Goal: Contribute content: Contribute content

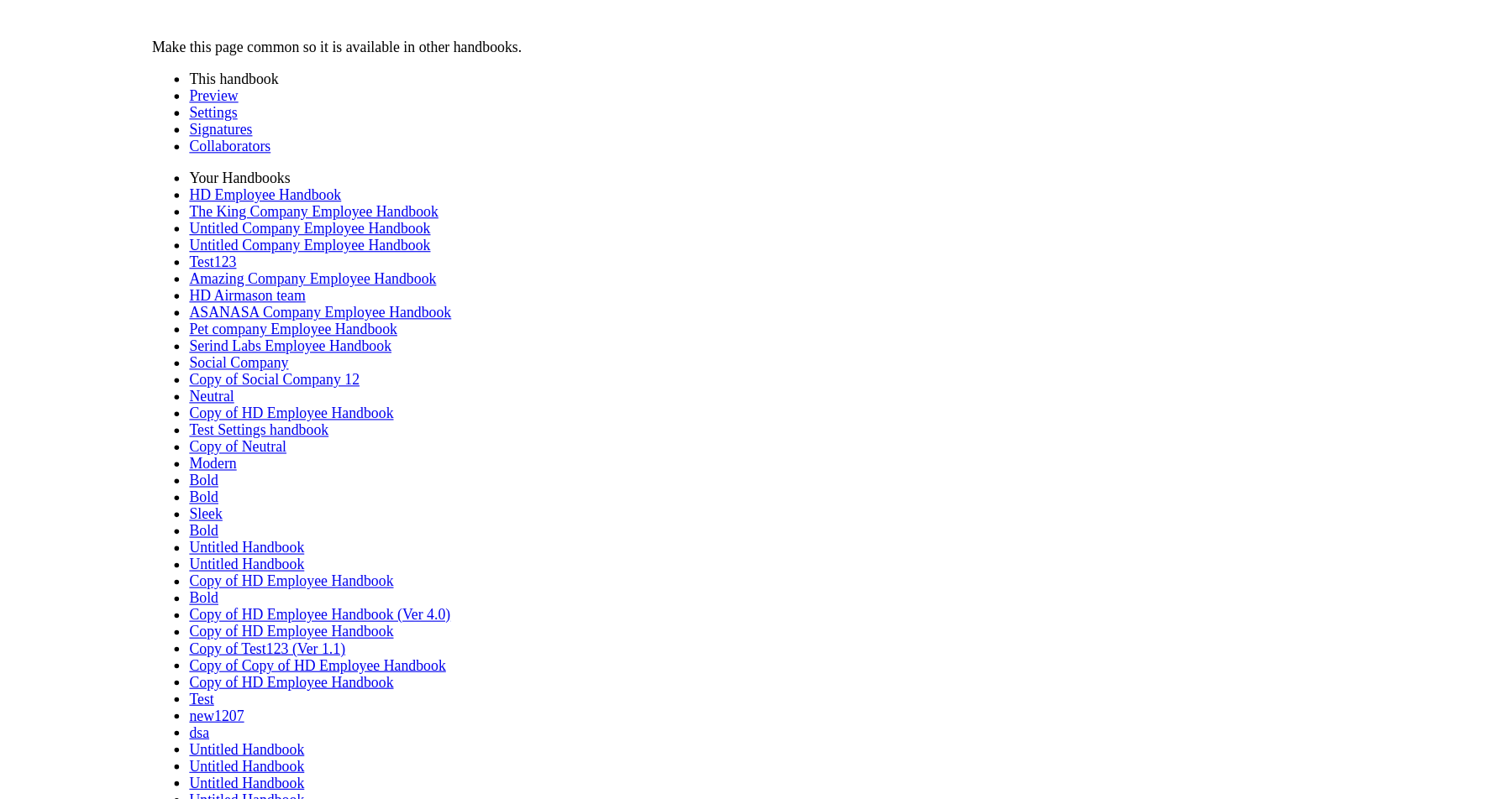
scroll to position [748, 0]
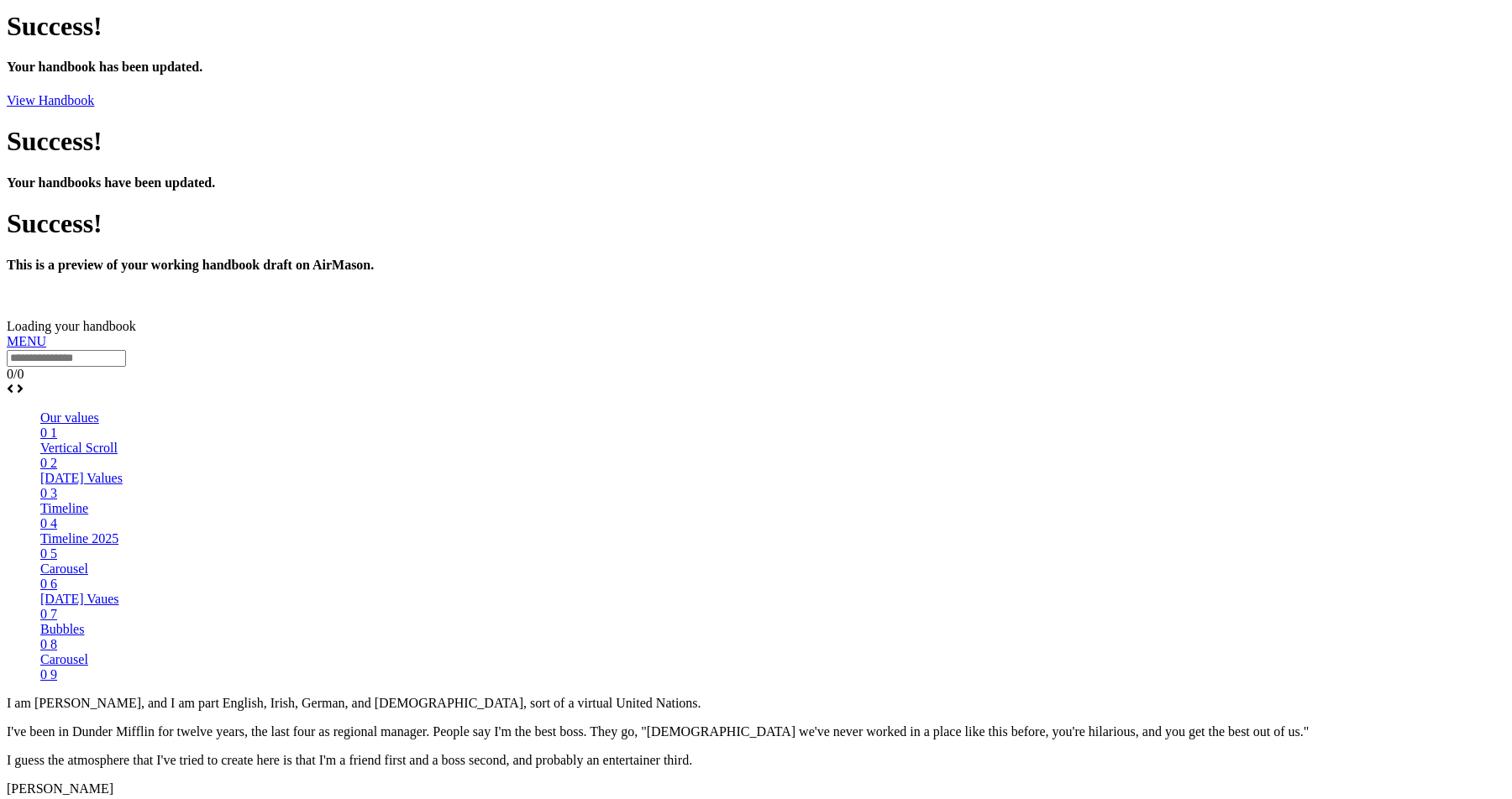
scroll to position [29, 0]
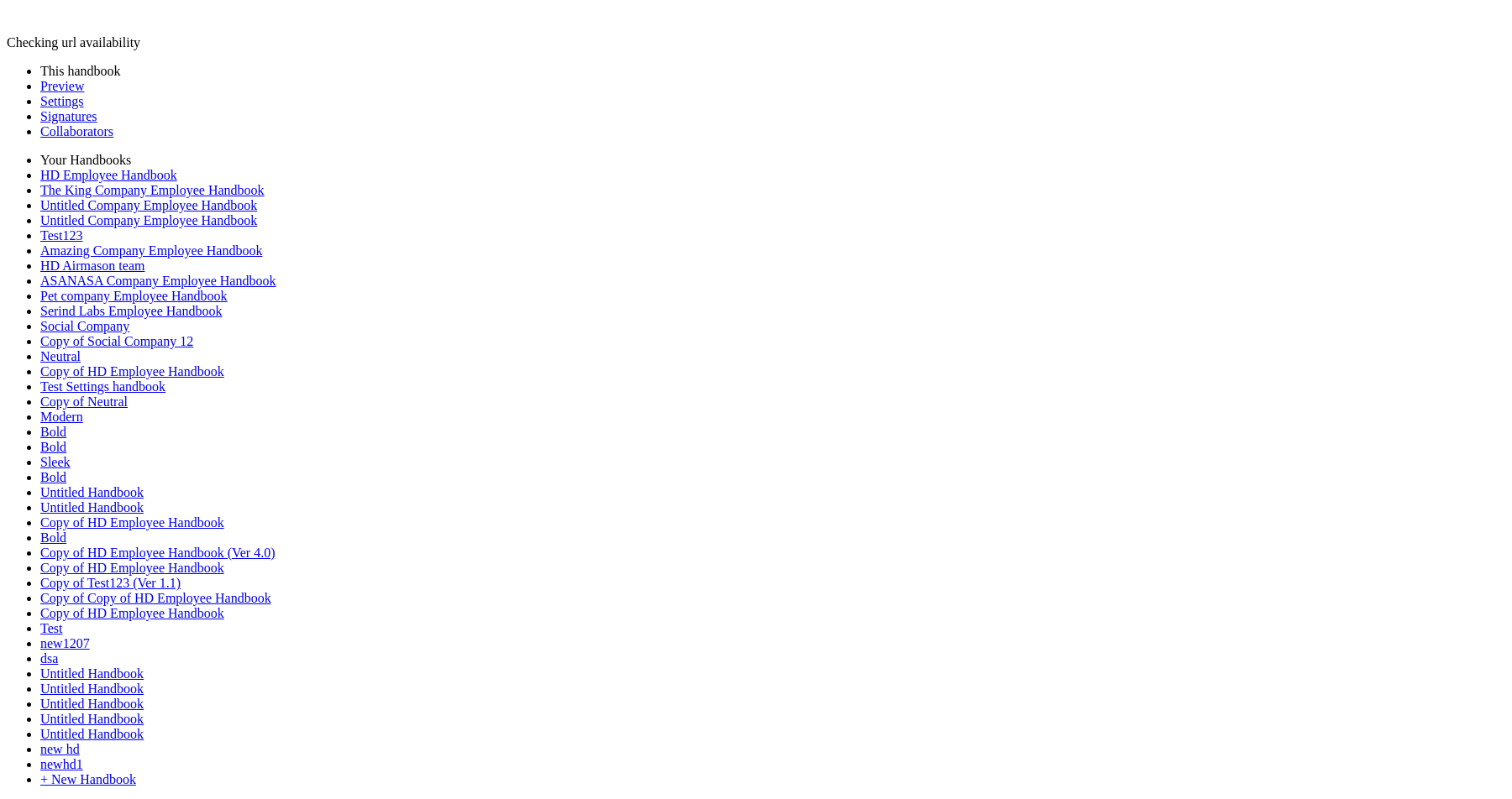
type input "********"
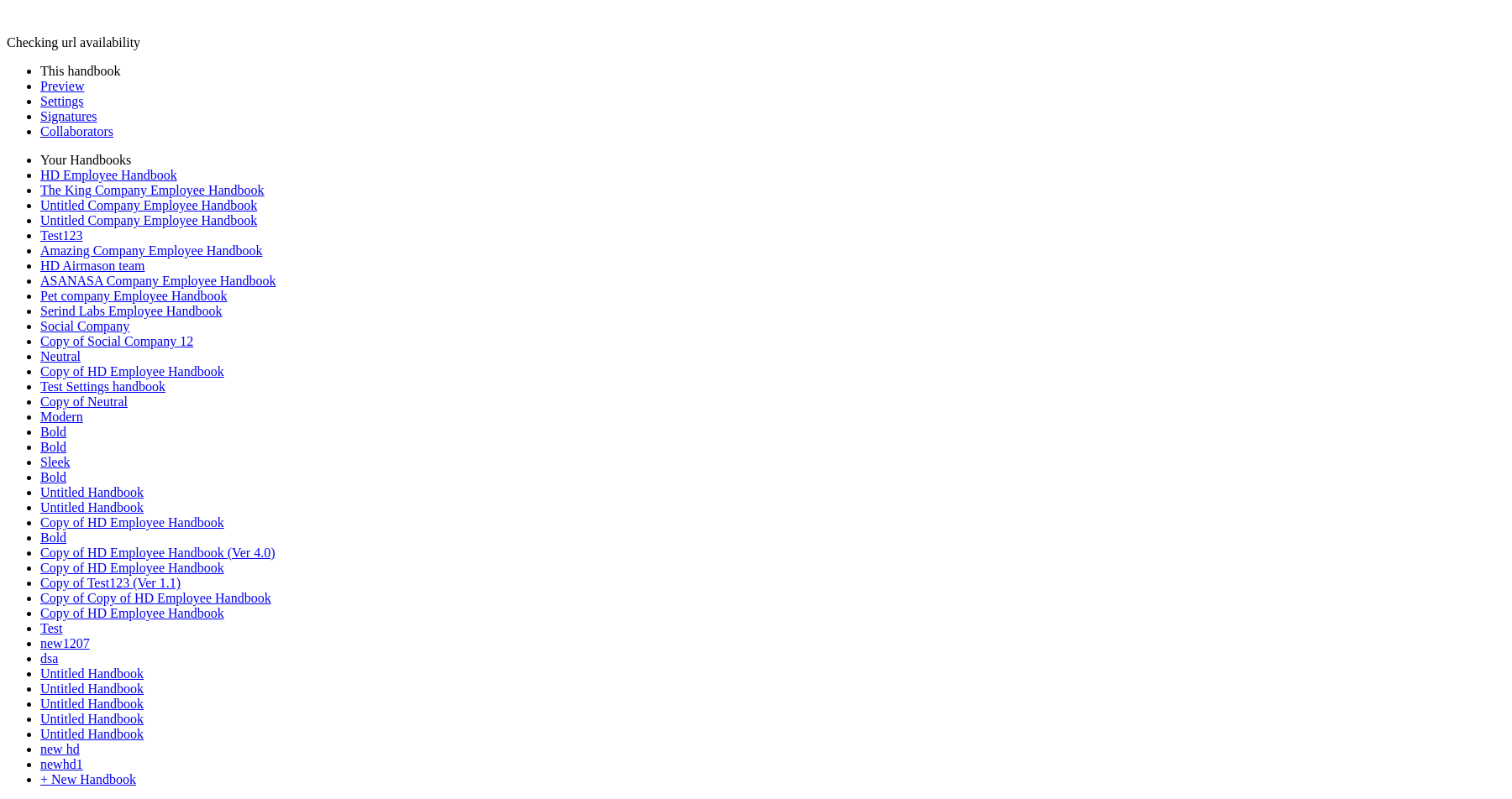
type input "**********"
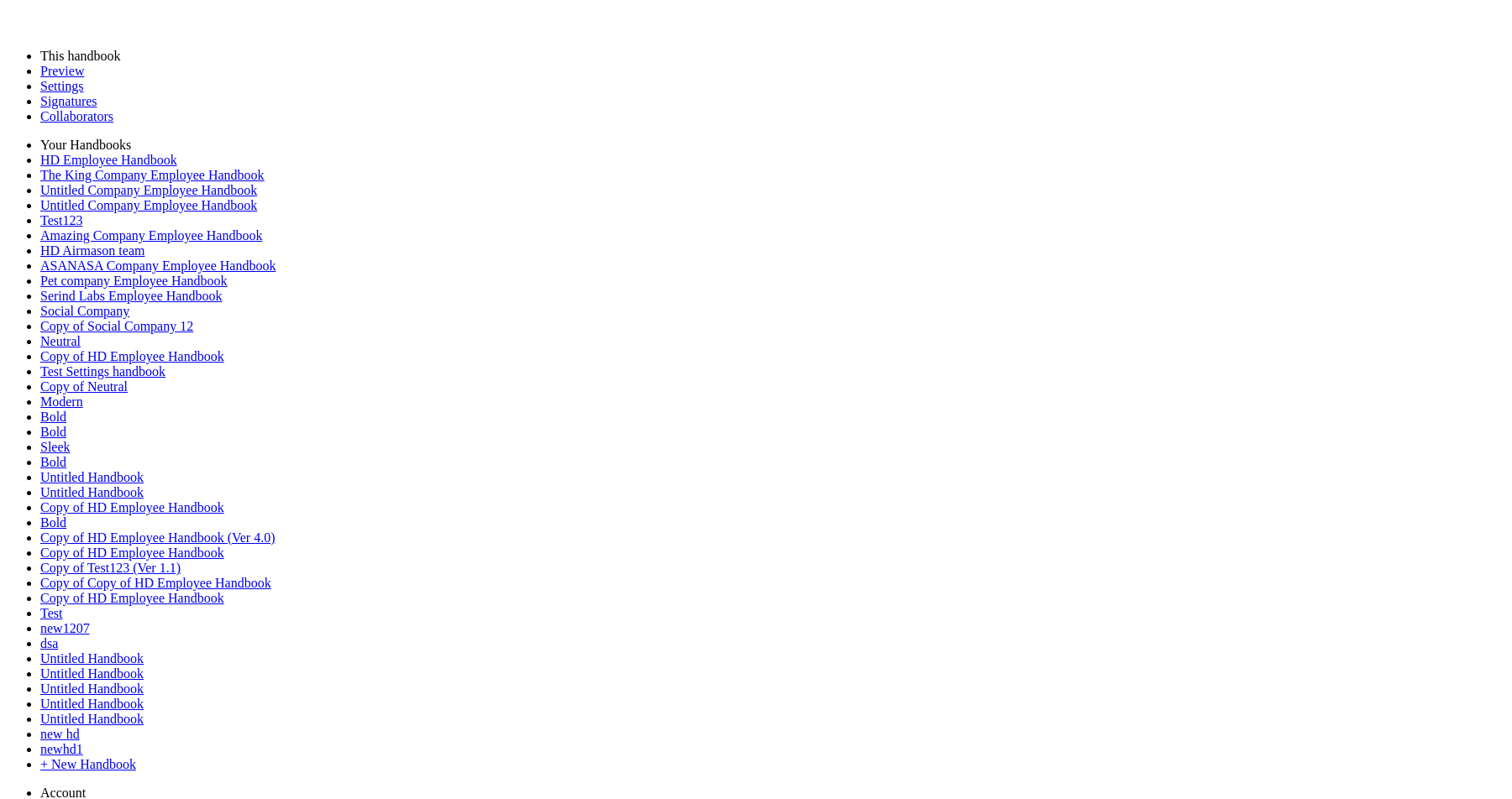
scroll to position [0, 0]
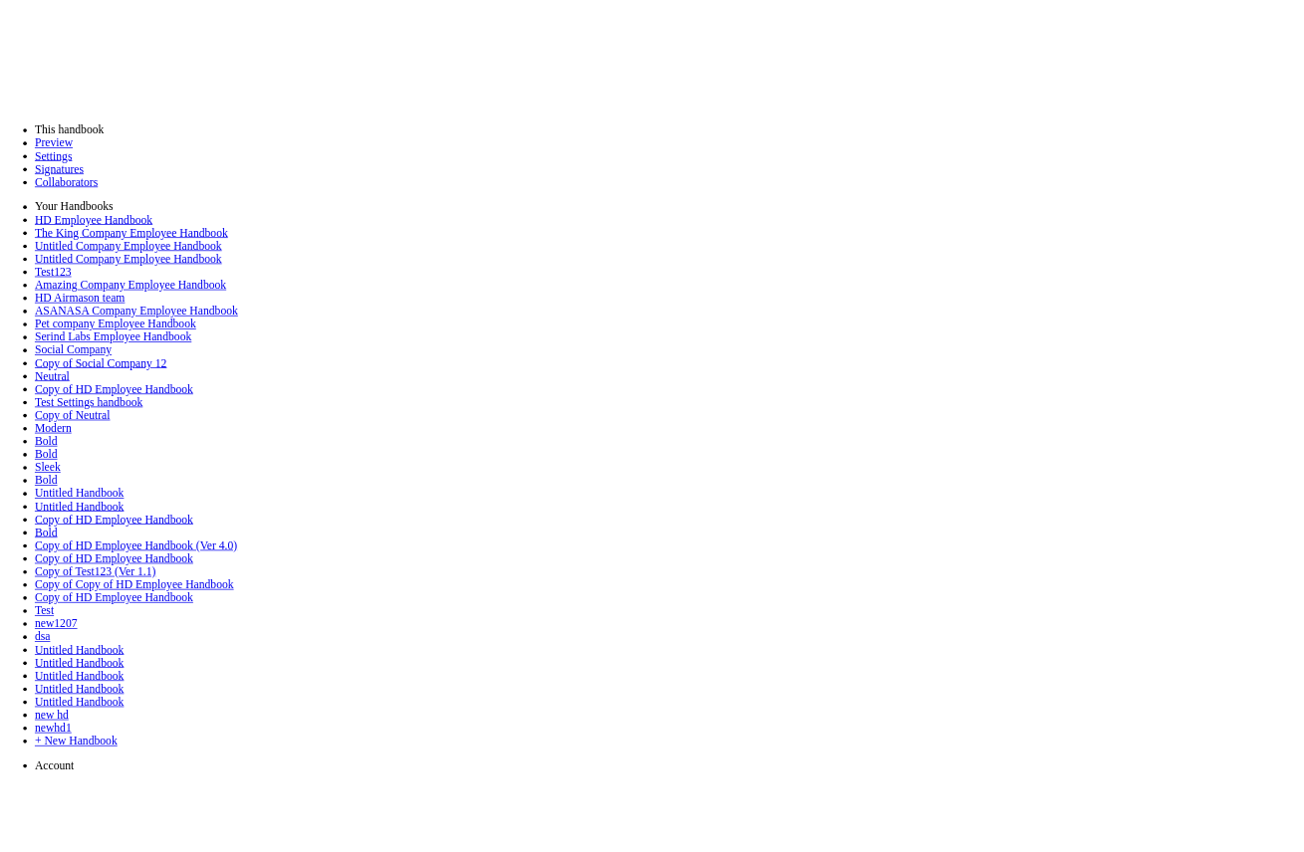
scroll to position [1751, 0]
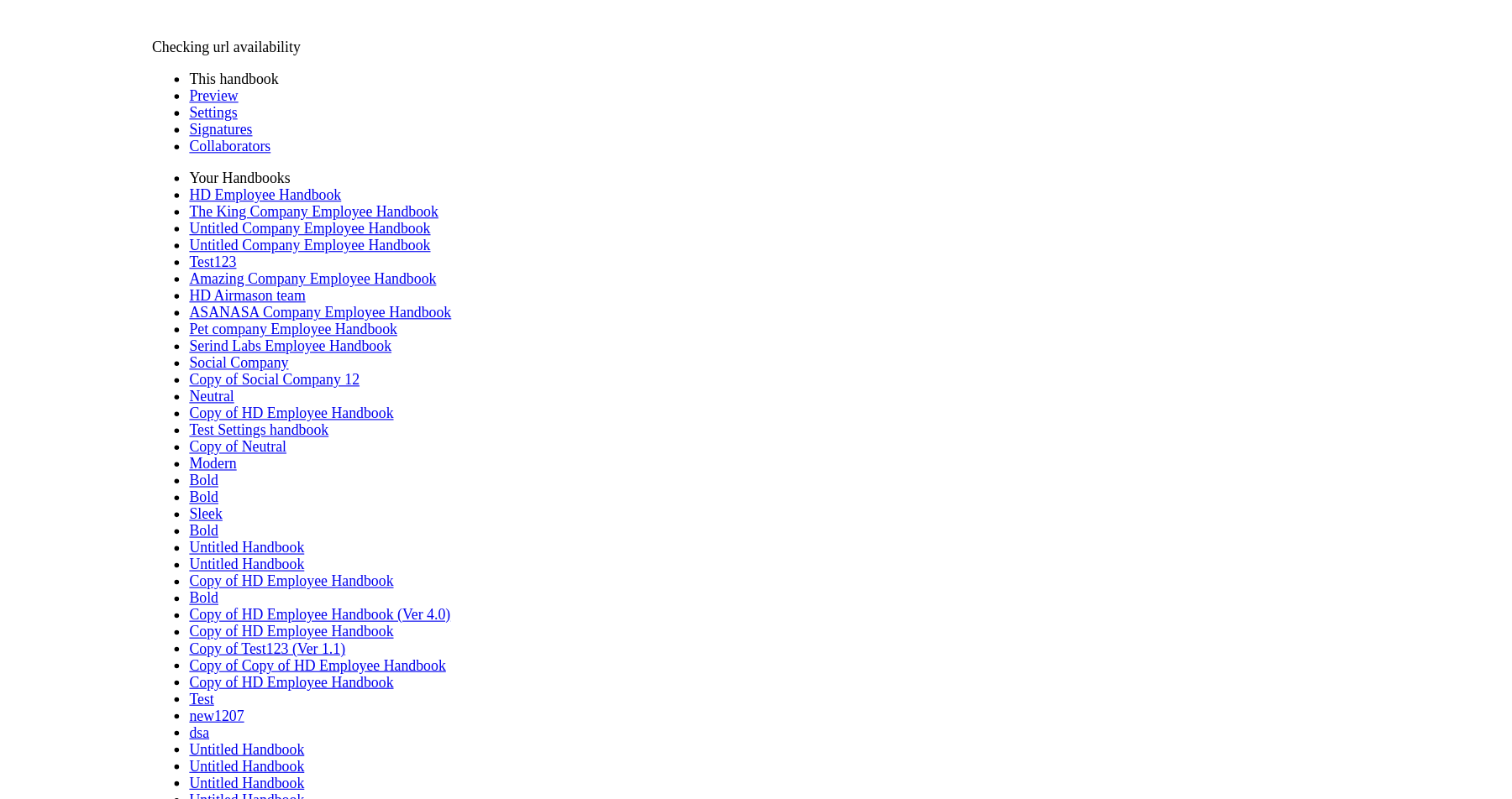
scroll to position [0, 0]
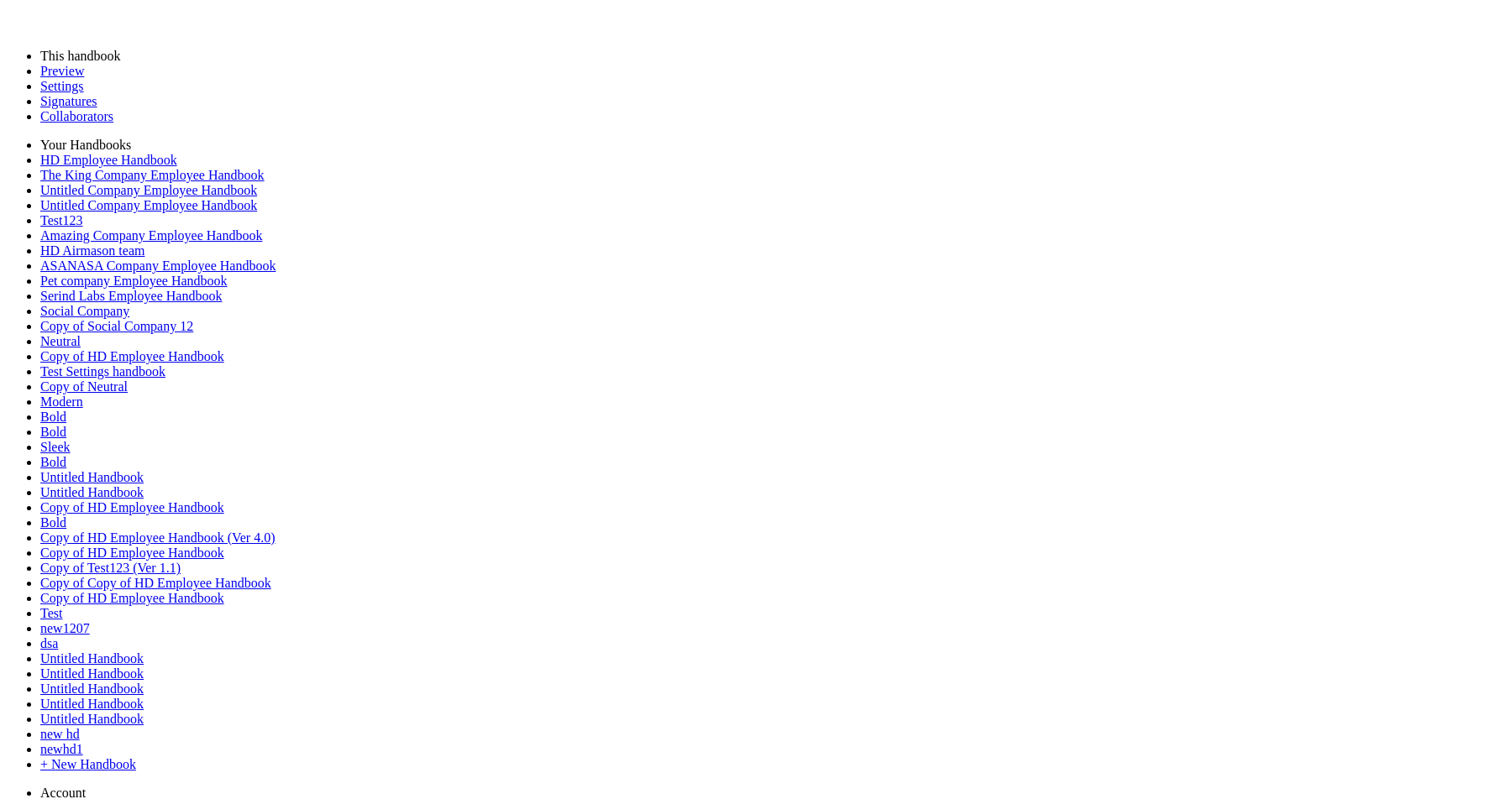
scroll to position [1767, 0]
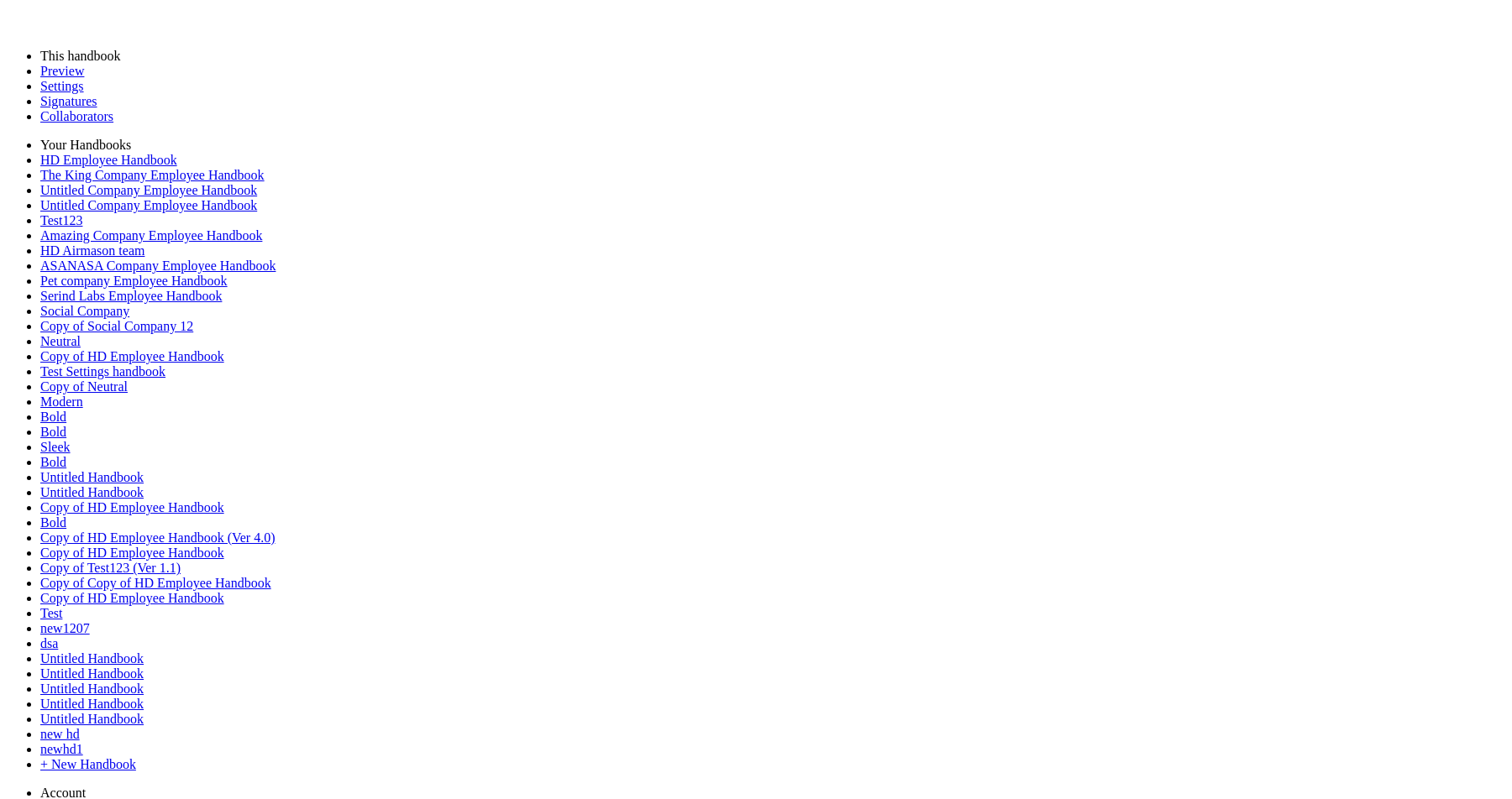
click at [84, 78] on link "Preview" at bounding box center [62, 71] width 44 height 14
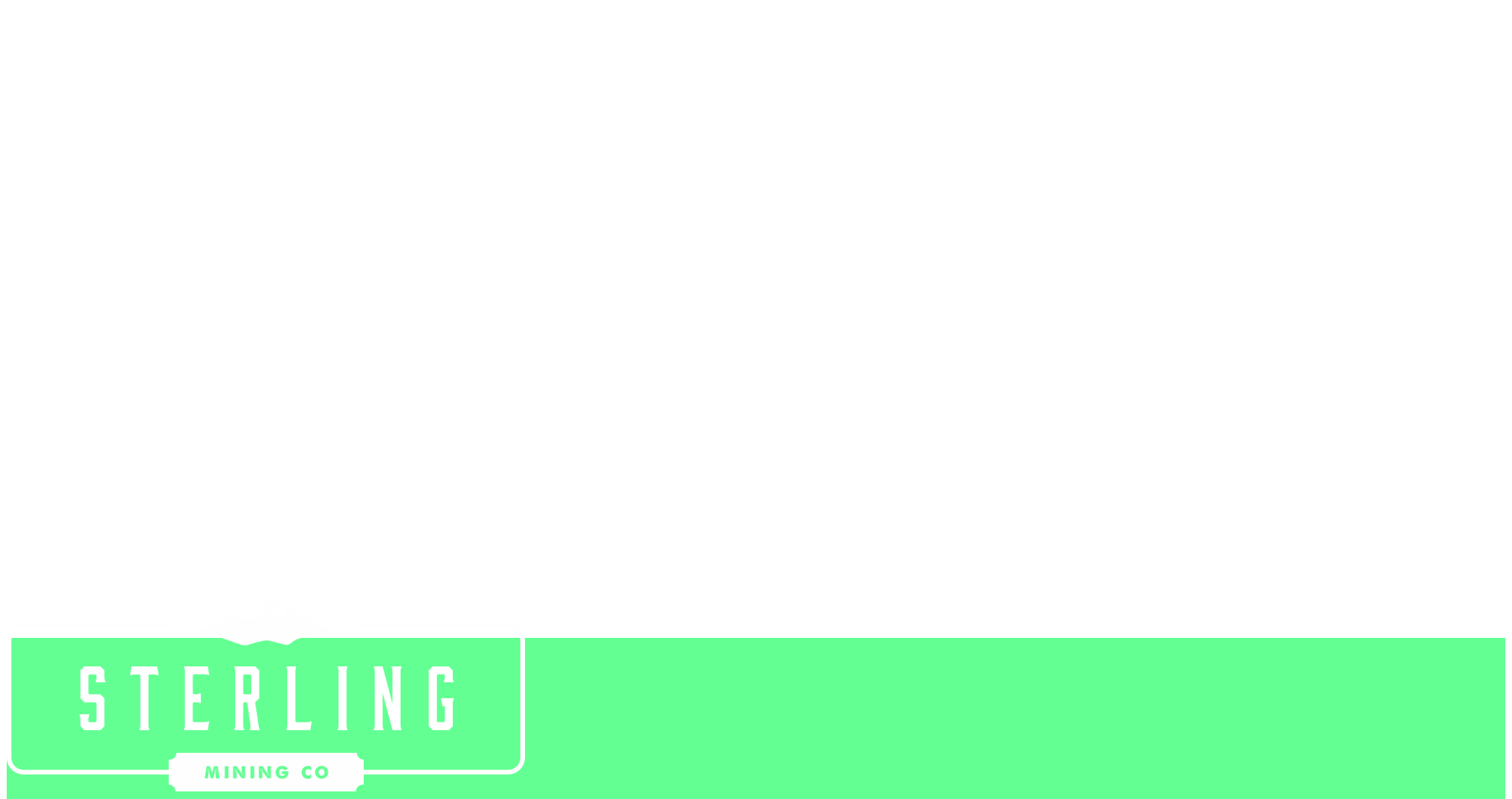
scroll to position [1750, 0]
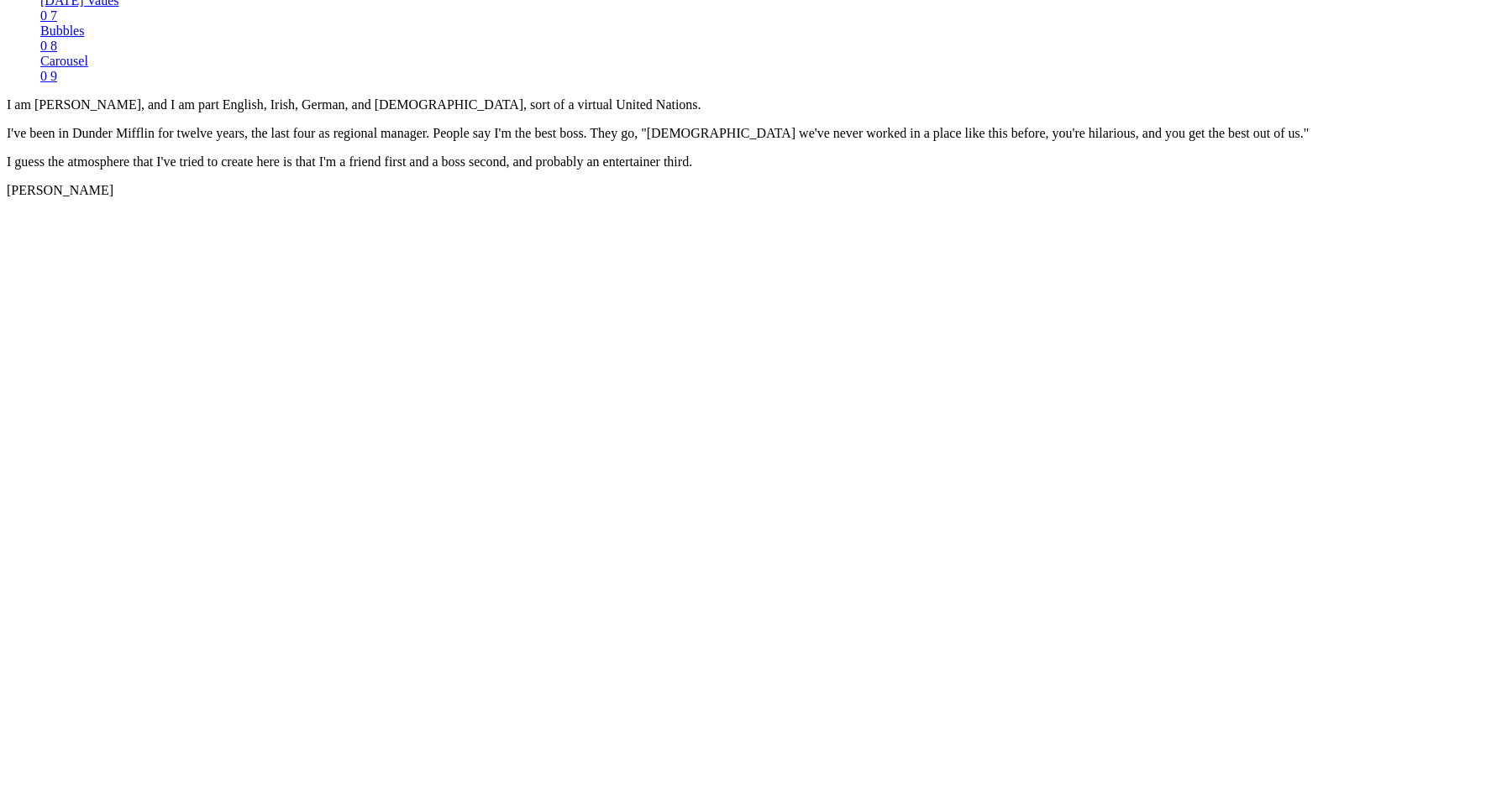
scroll to position [1340, 0]
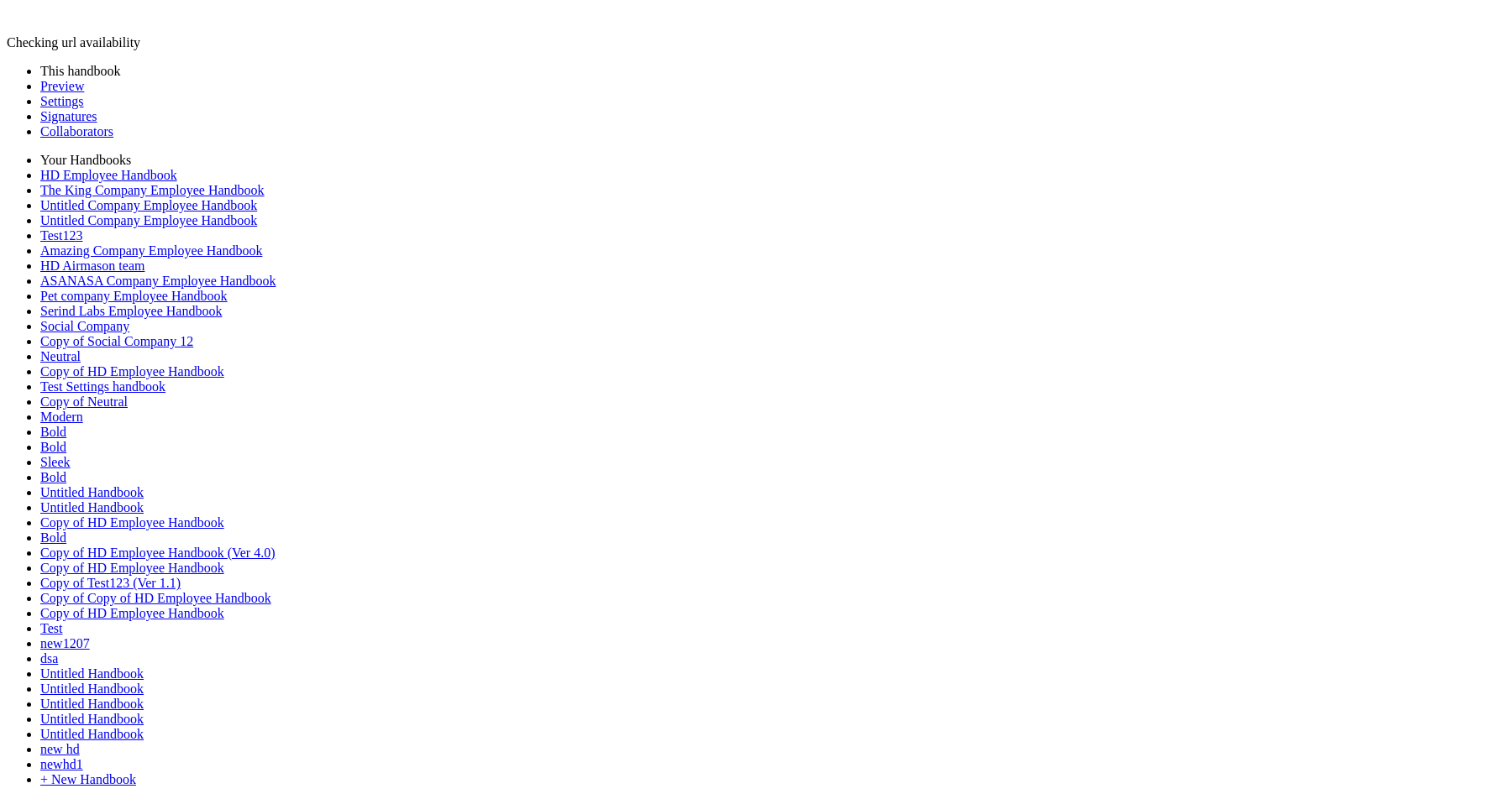
click at [83, 94] on link "Preview" at bounding box center [62, 86] width 44 height 14
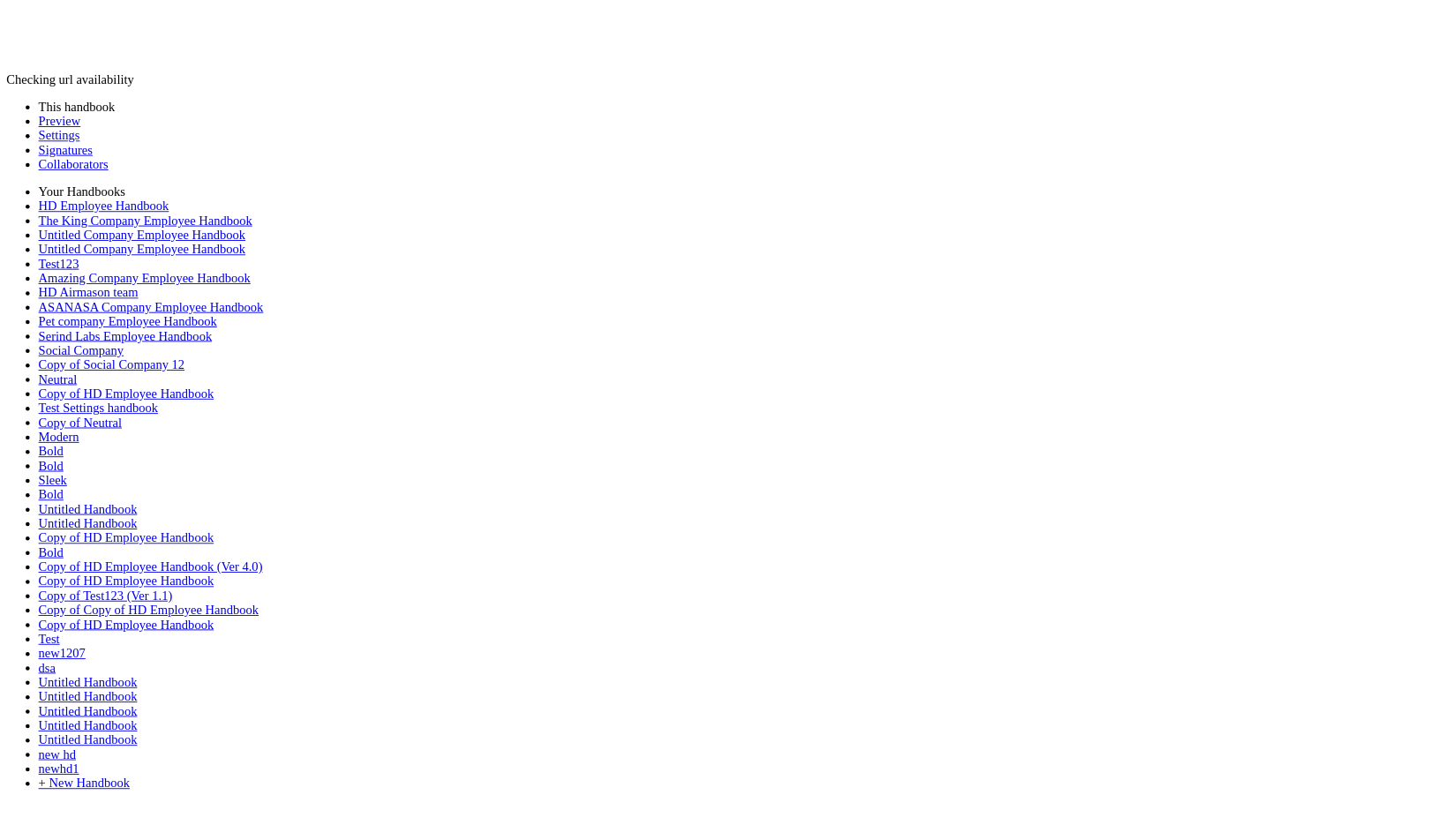
scroll to position [1614, 0]
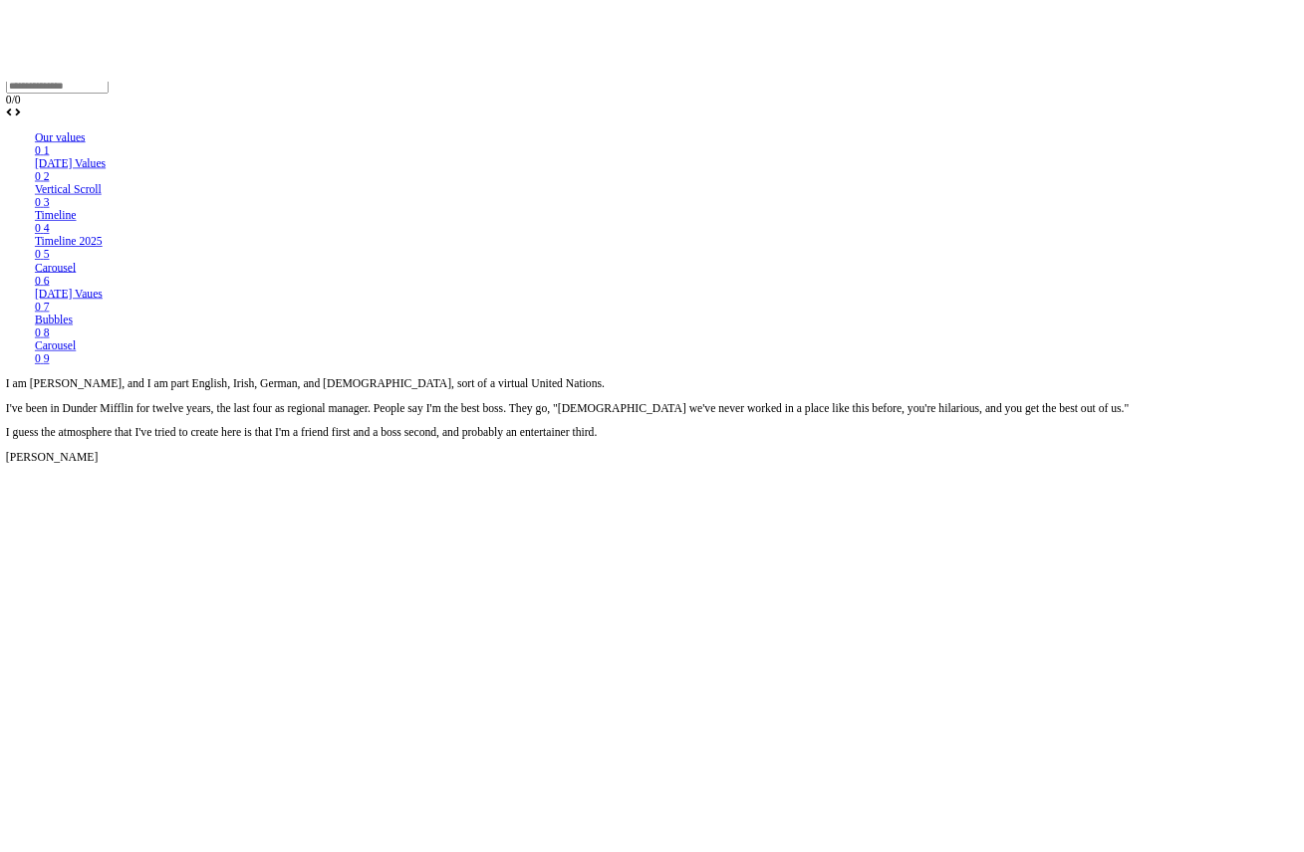
scroll to position [1616, 0]
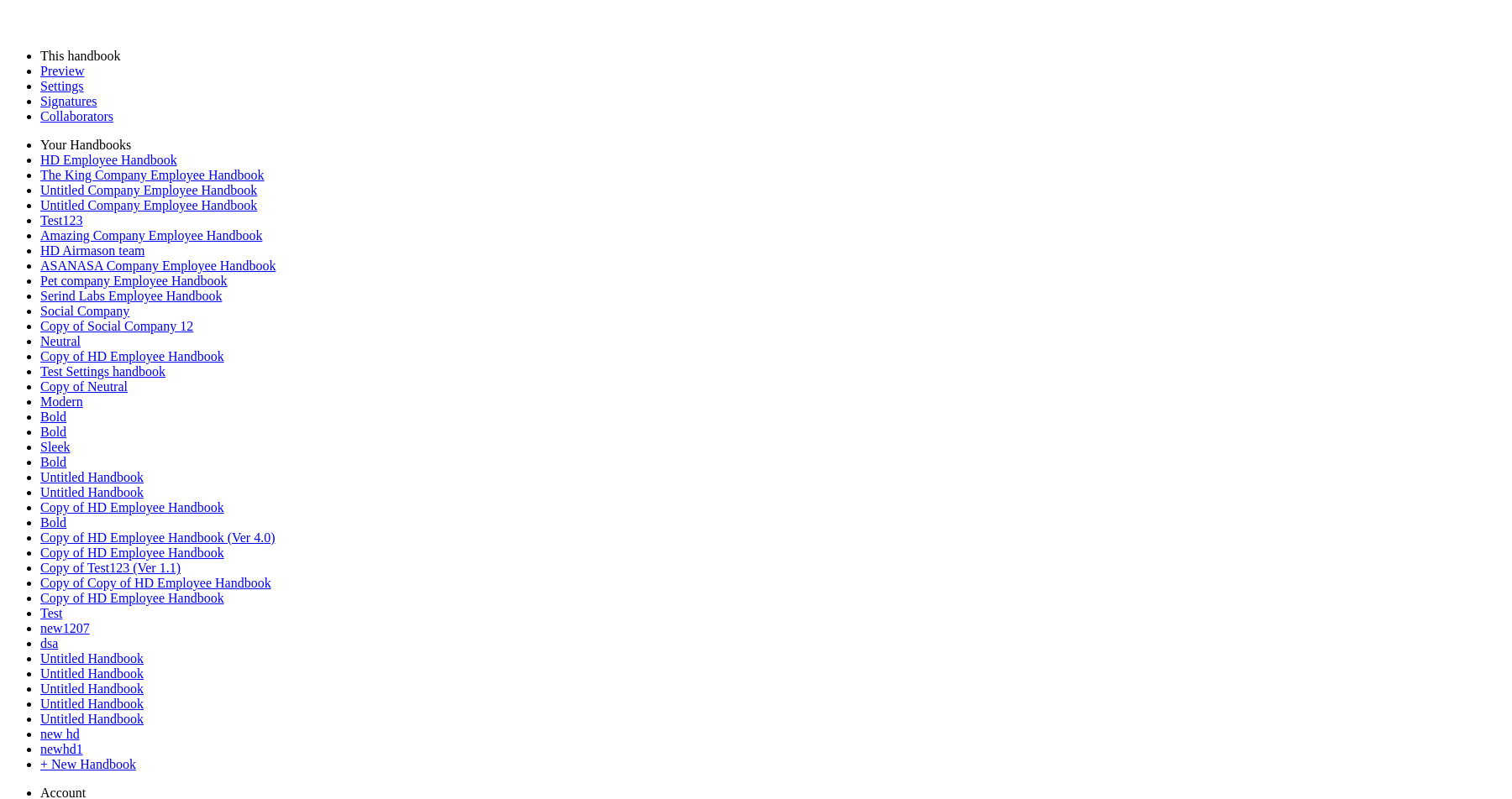
type input "********"
type input "**********"
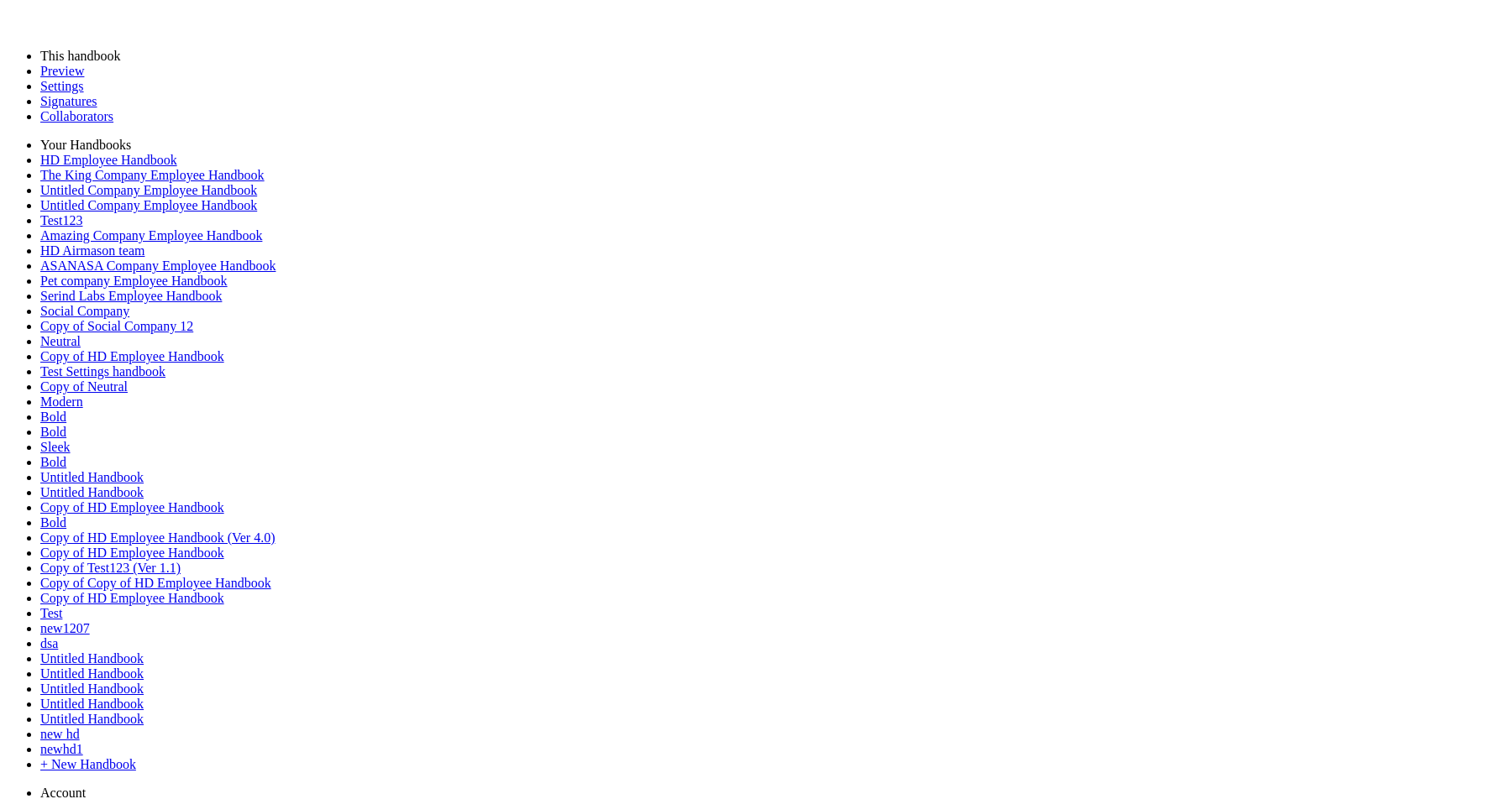
scroll to position [786, 0]
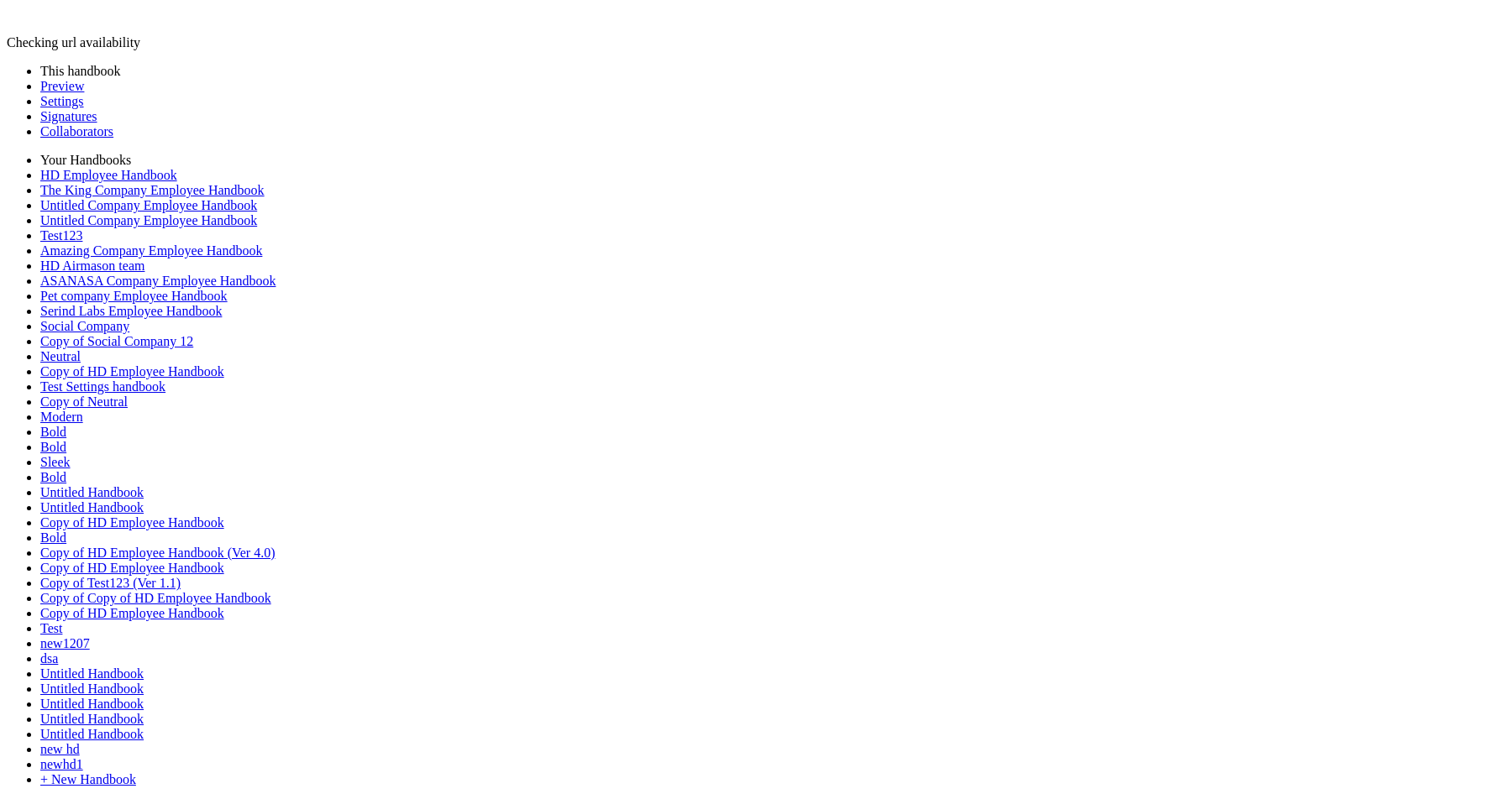
scroll to position [383, 0]
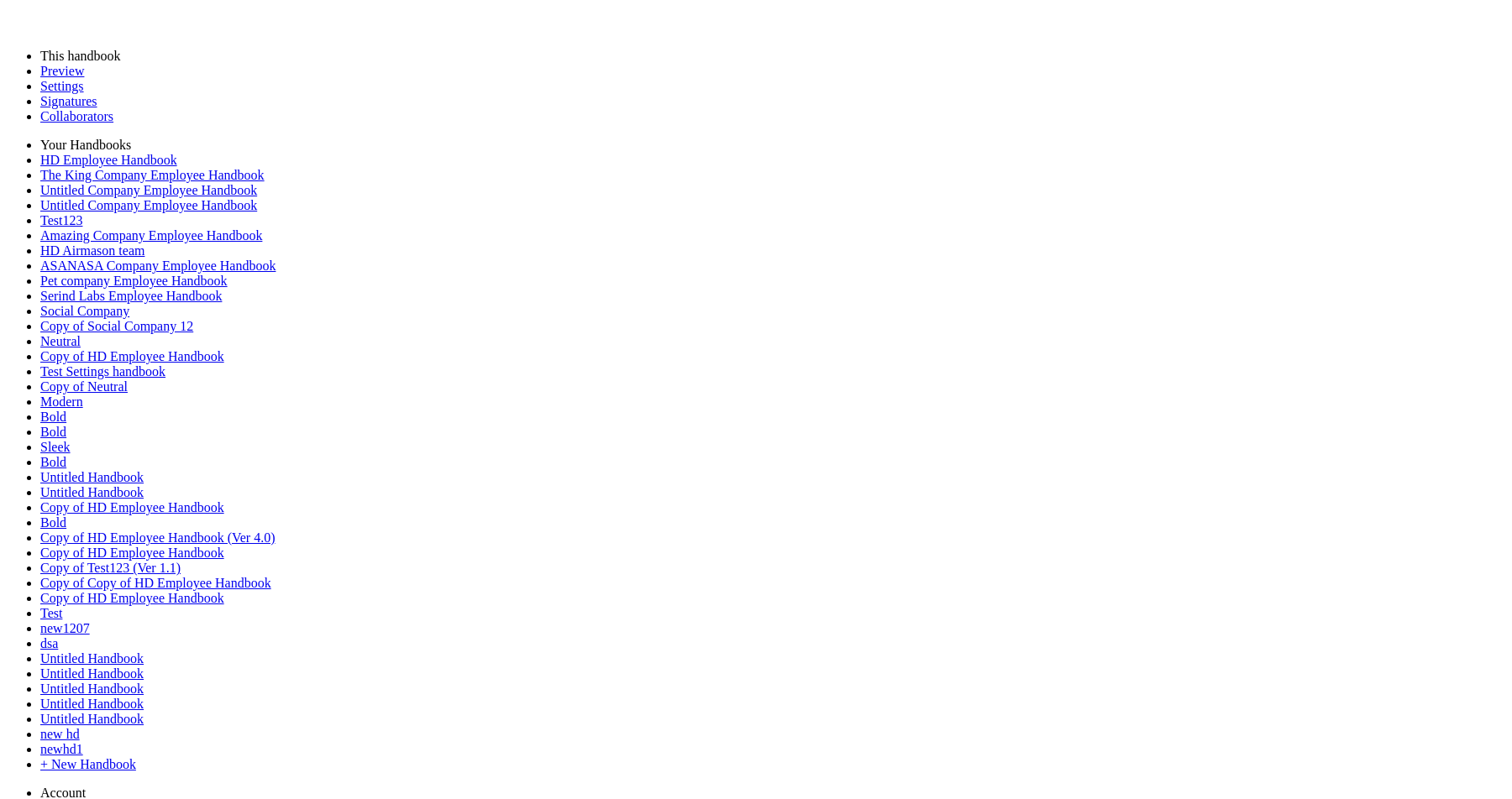
scroll to position [8235, 0]
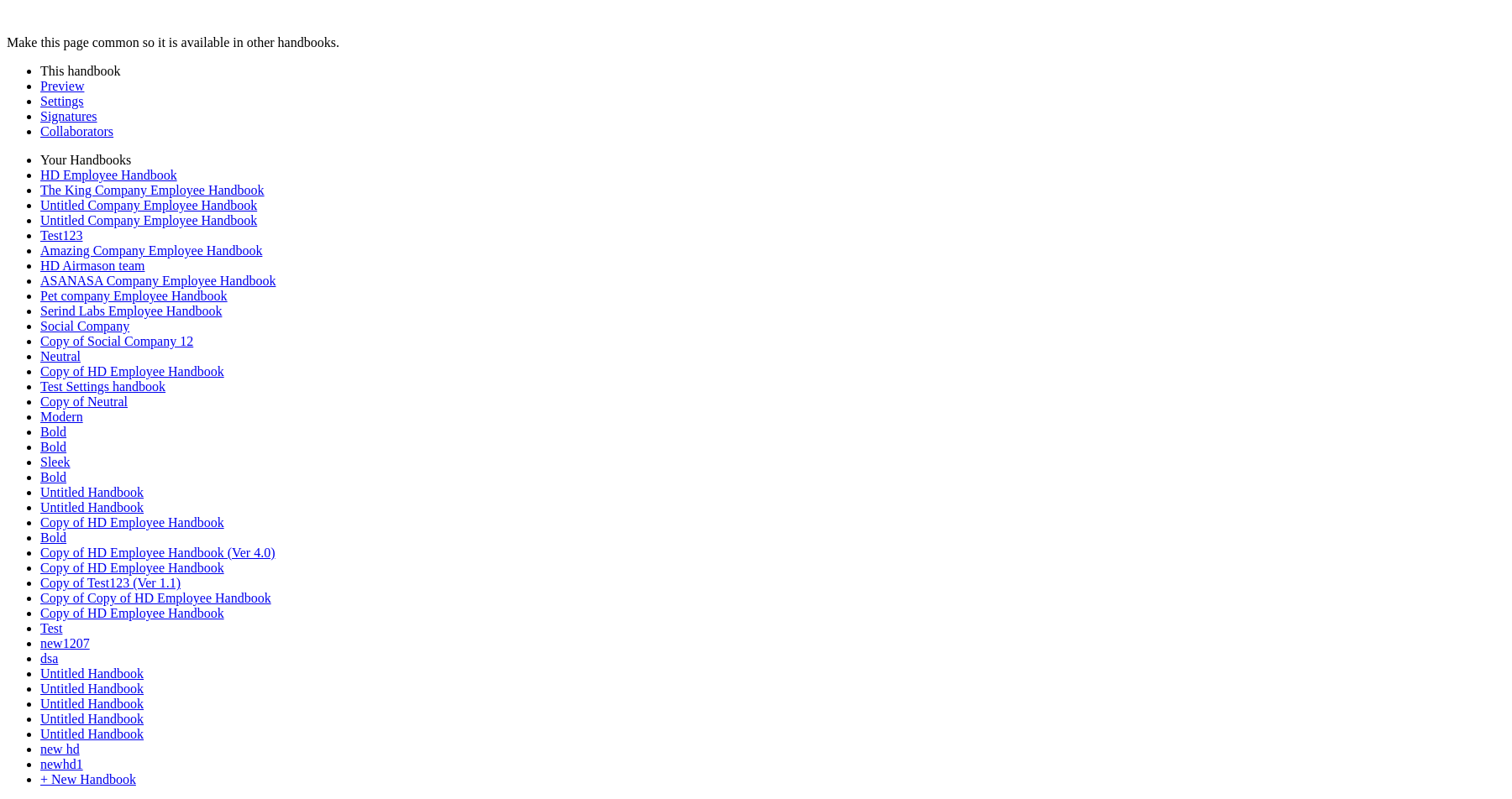
type input "******"
click at [224, 538] on div at bounding box center [230, 509] width 30 height 106
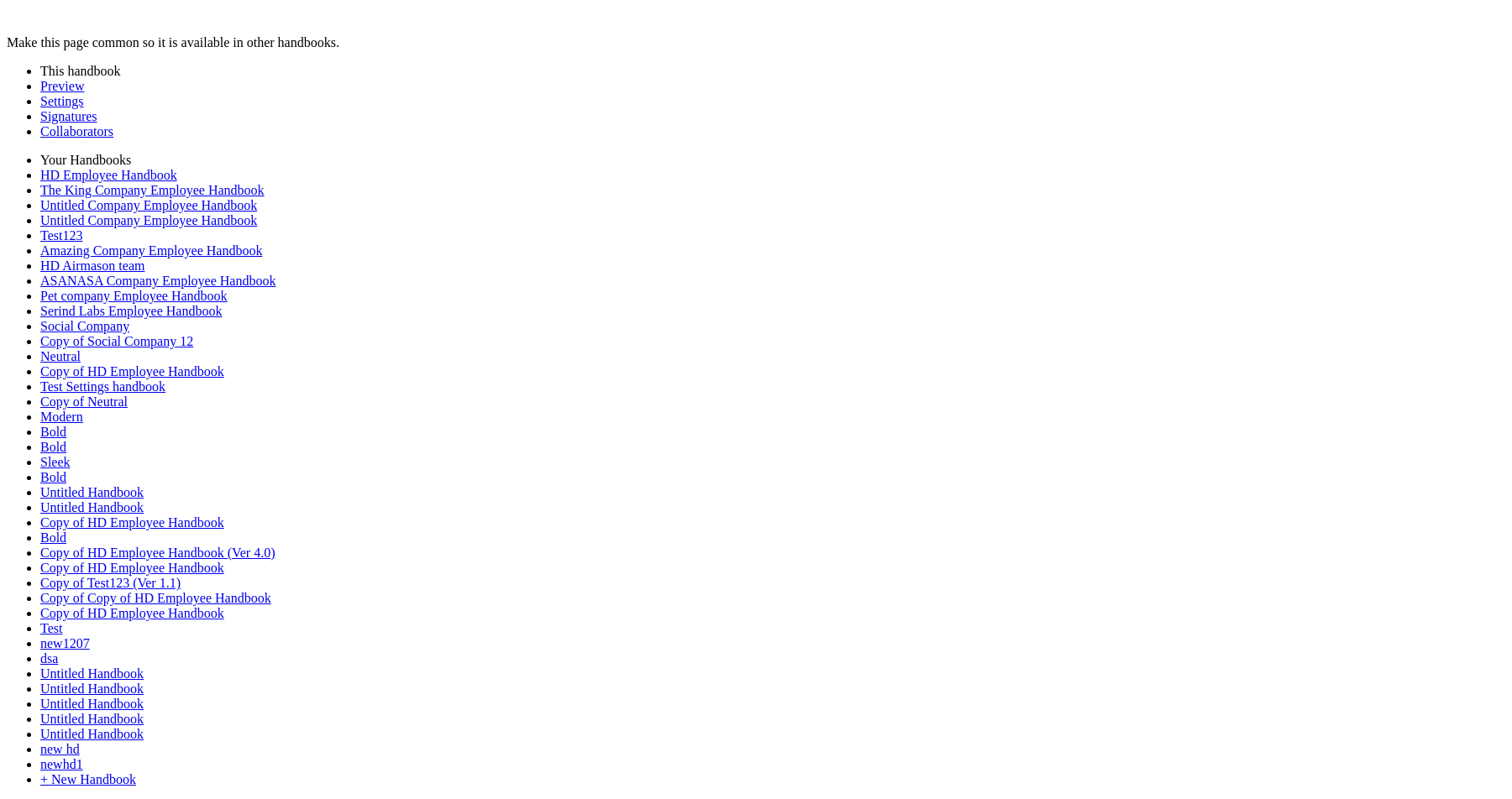
scroll to position [8615, 0]
click at [53, 91] on link "Preview" at bounding box center [62, 86] width 44 height 14
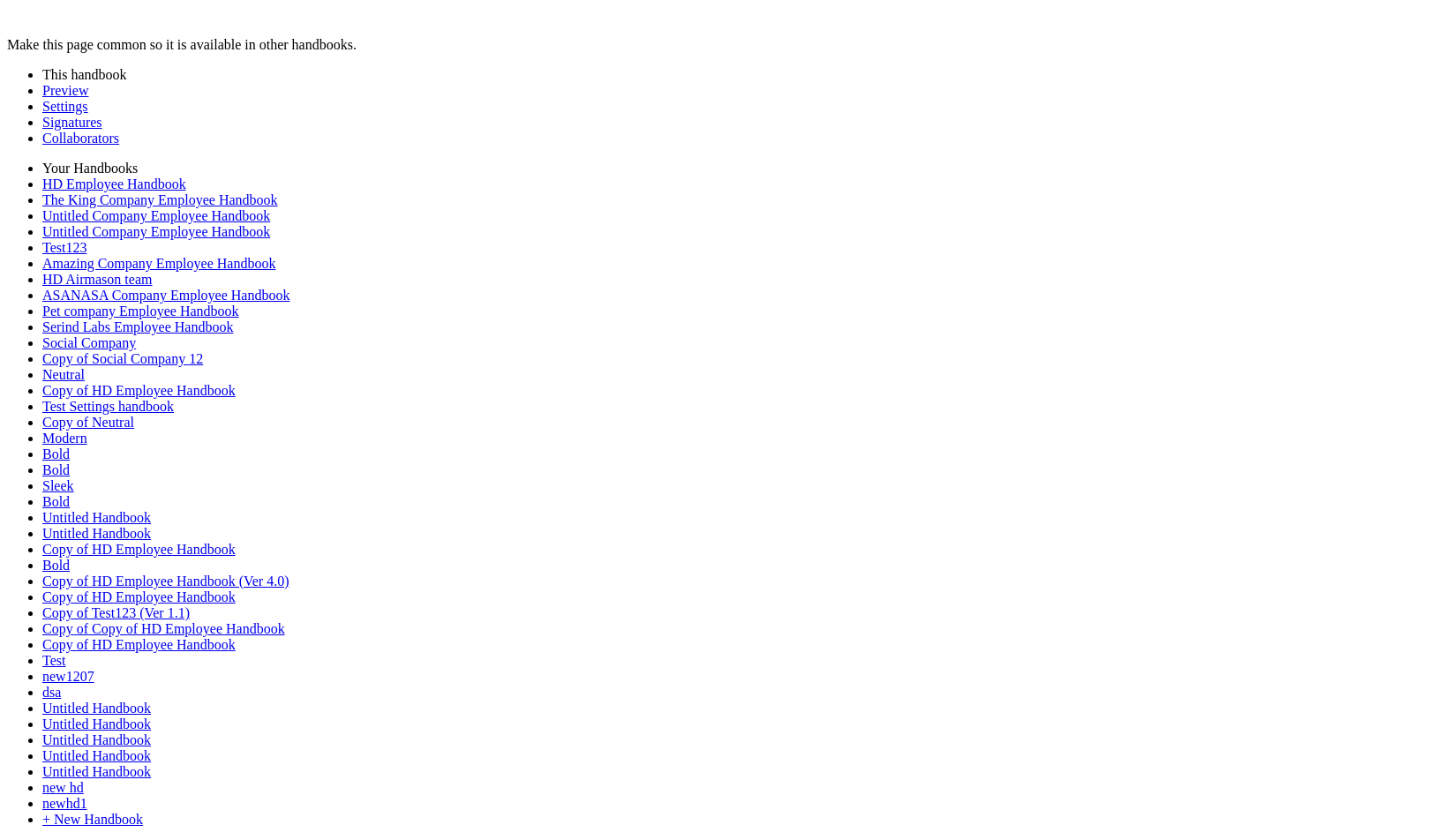
scroll to position [0, 0]
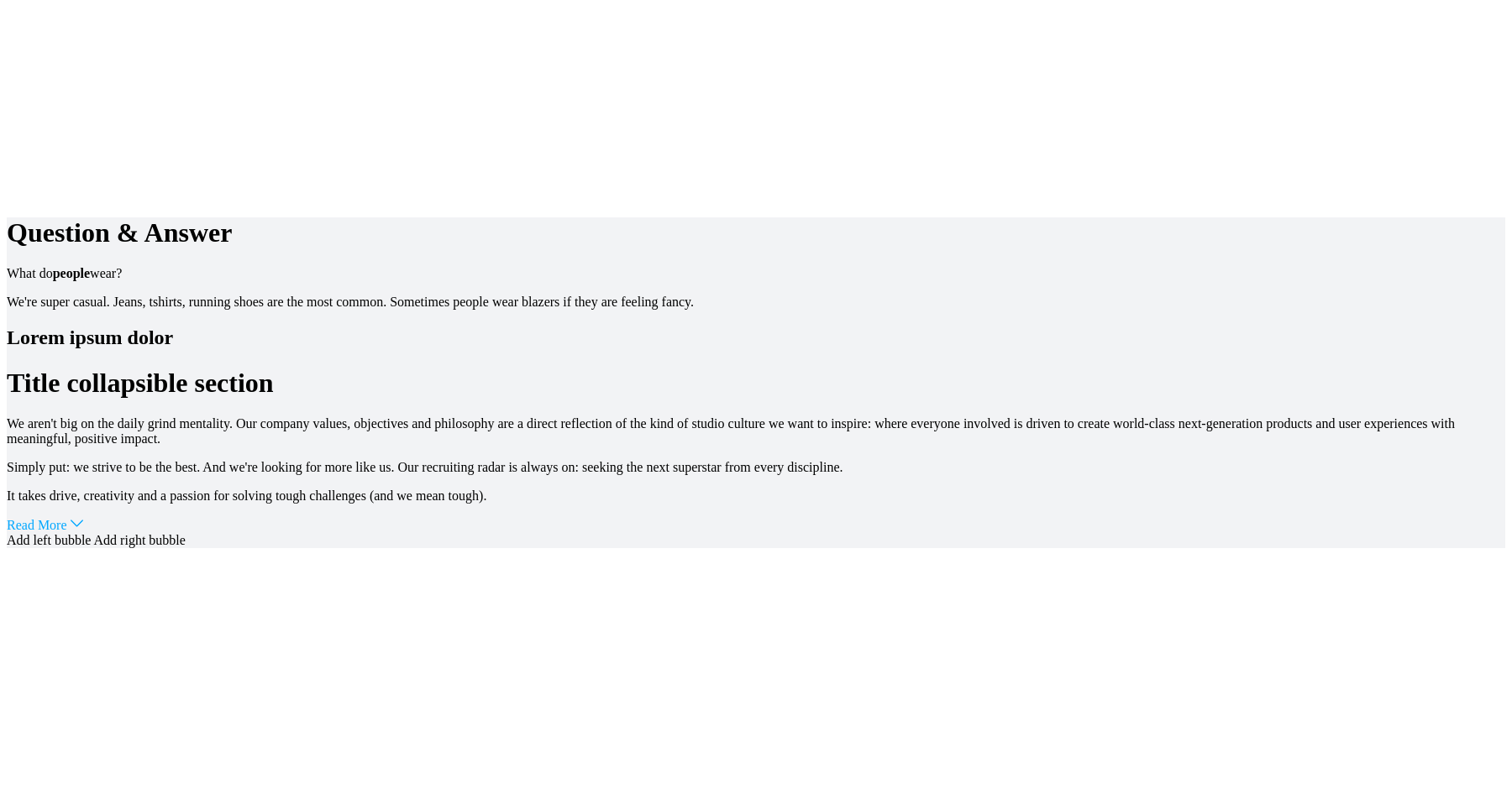
scroll to position [6643, 0]
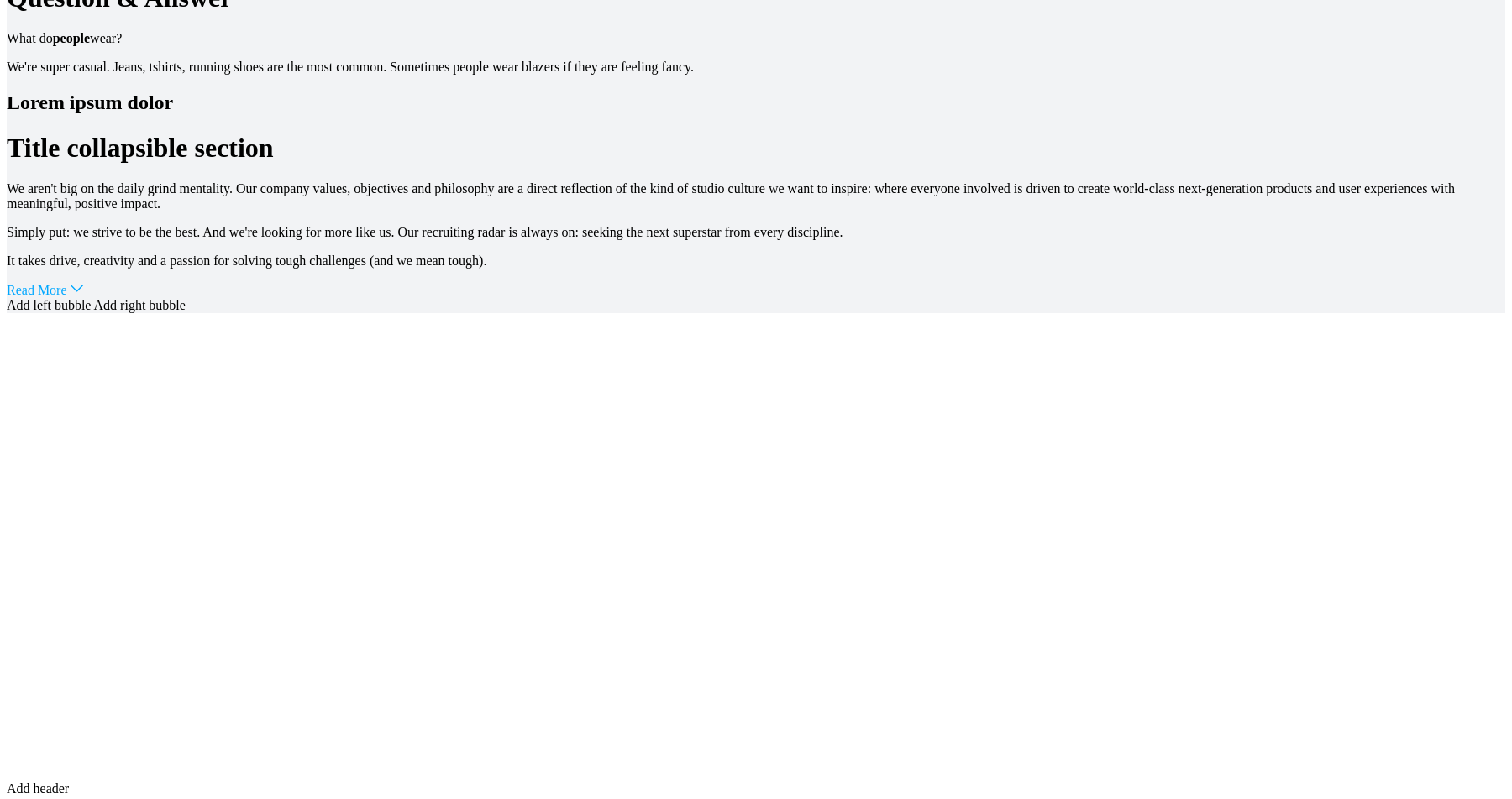
scroll to position [6498, 0]
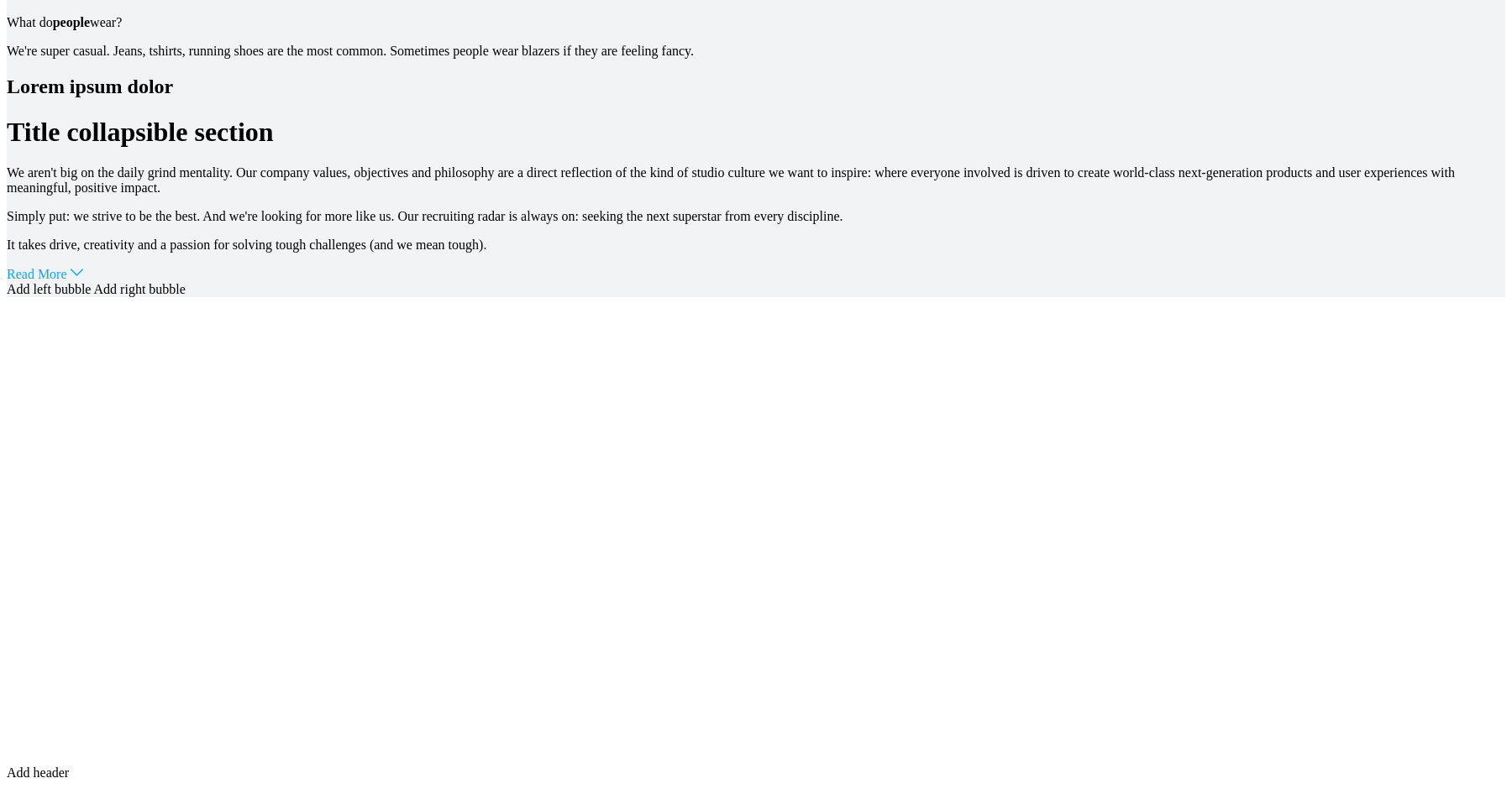
scroll to position [6582, 0]
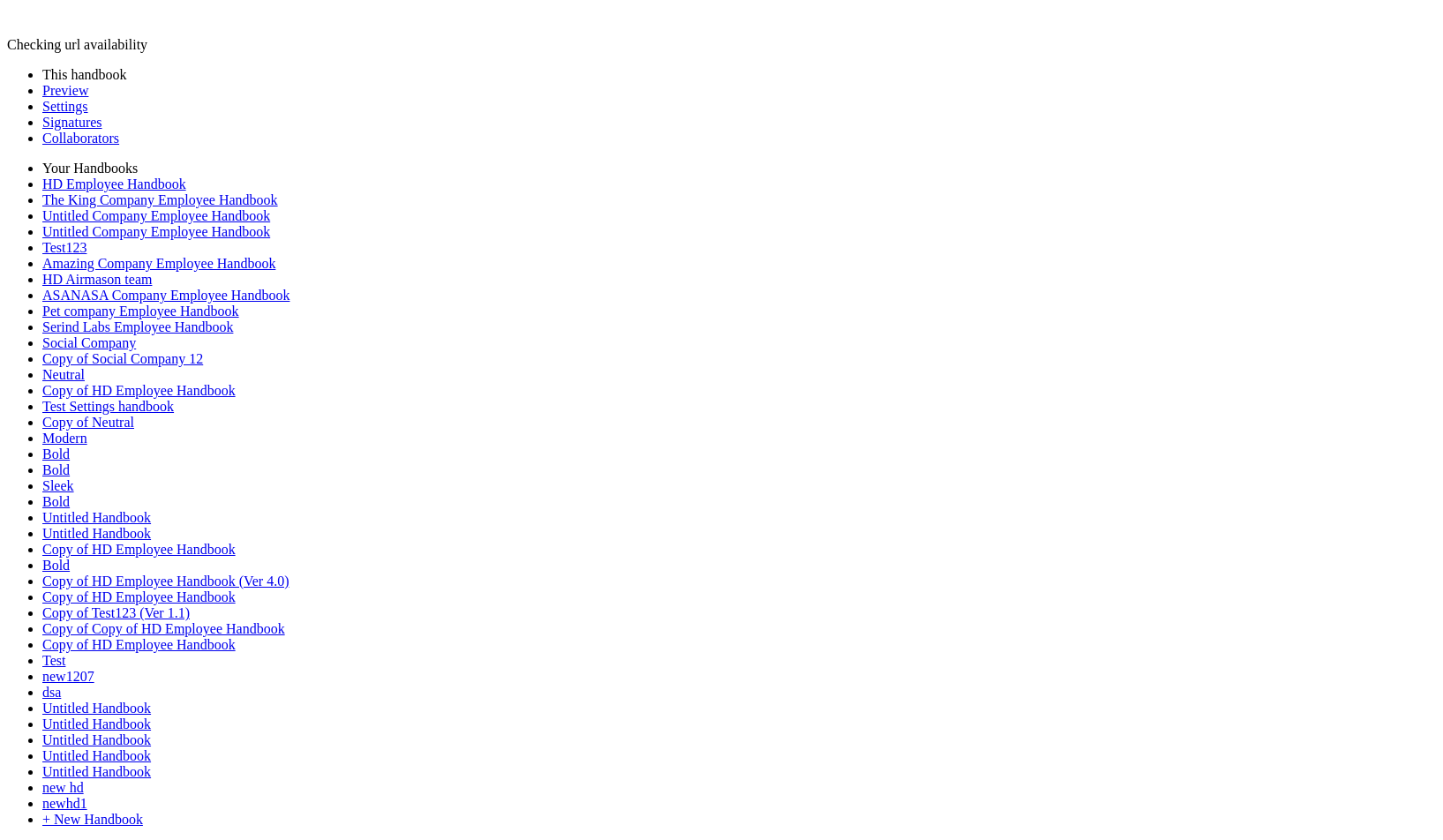
scroll to position [279, 0]
type input "********"
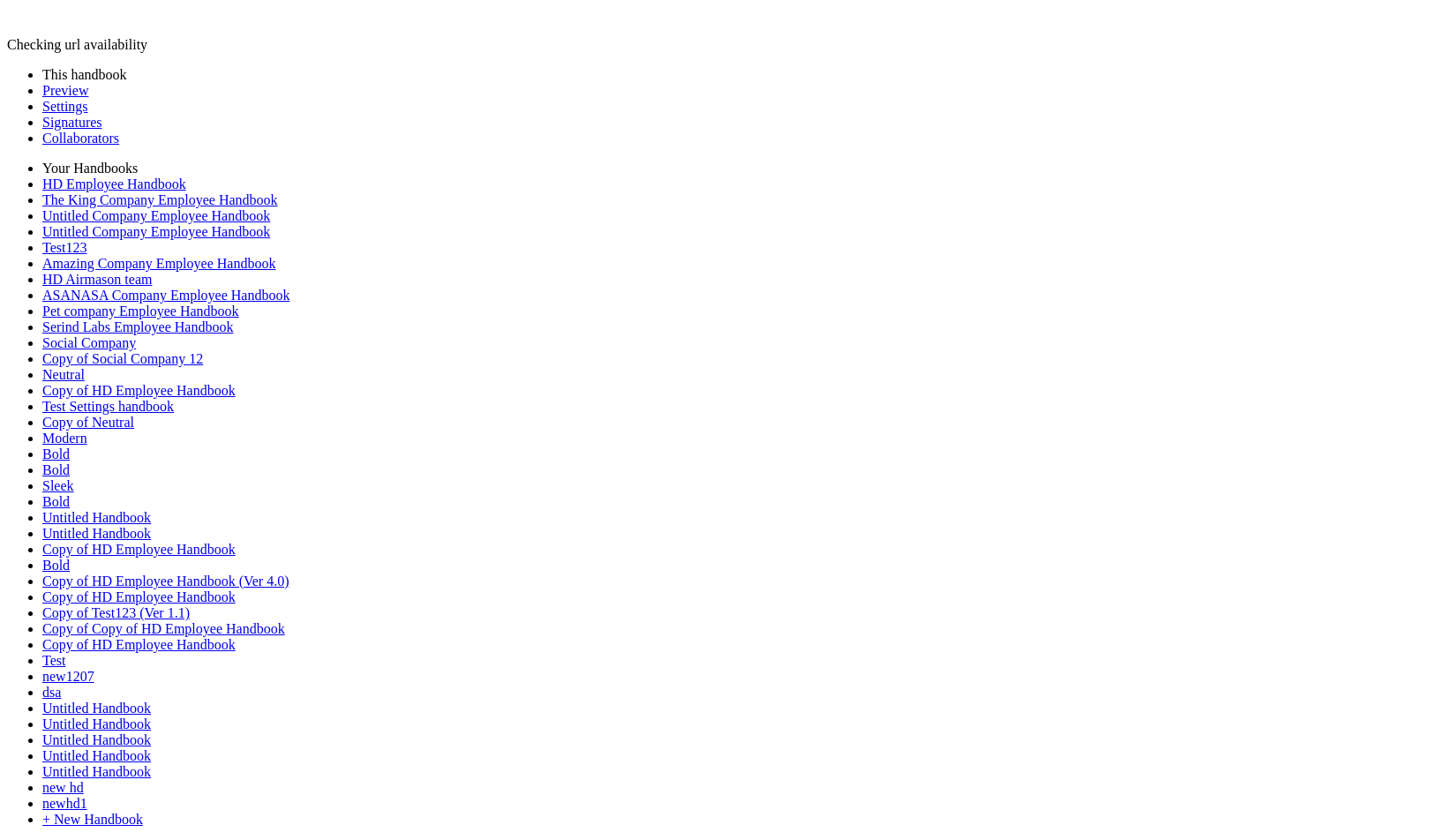
type input "**********"
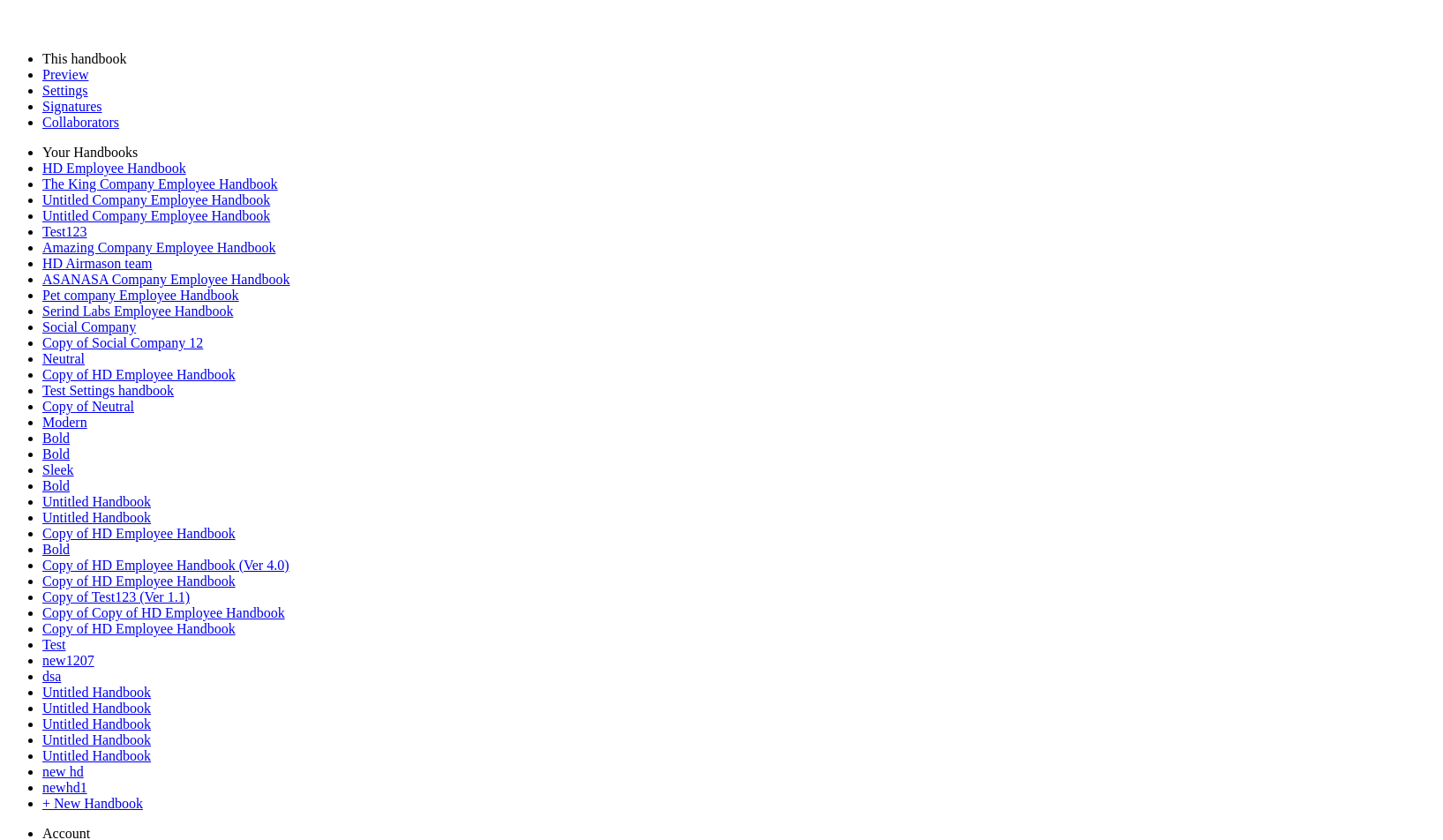
scroll to position [0, 0]
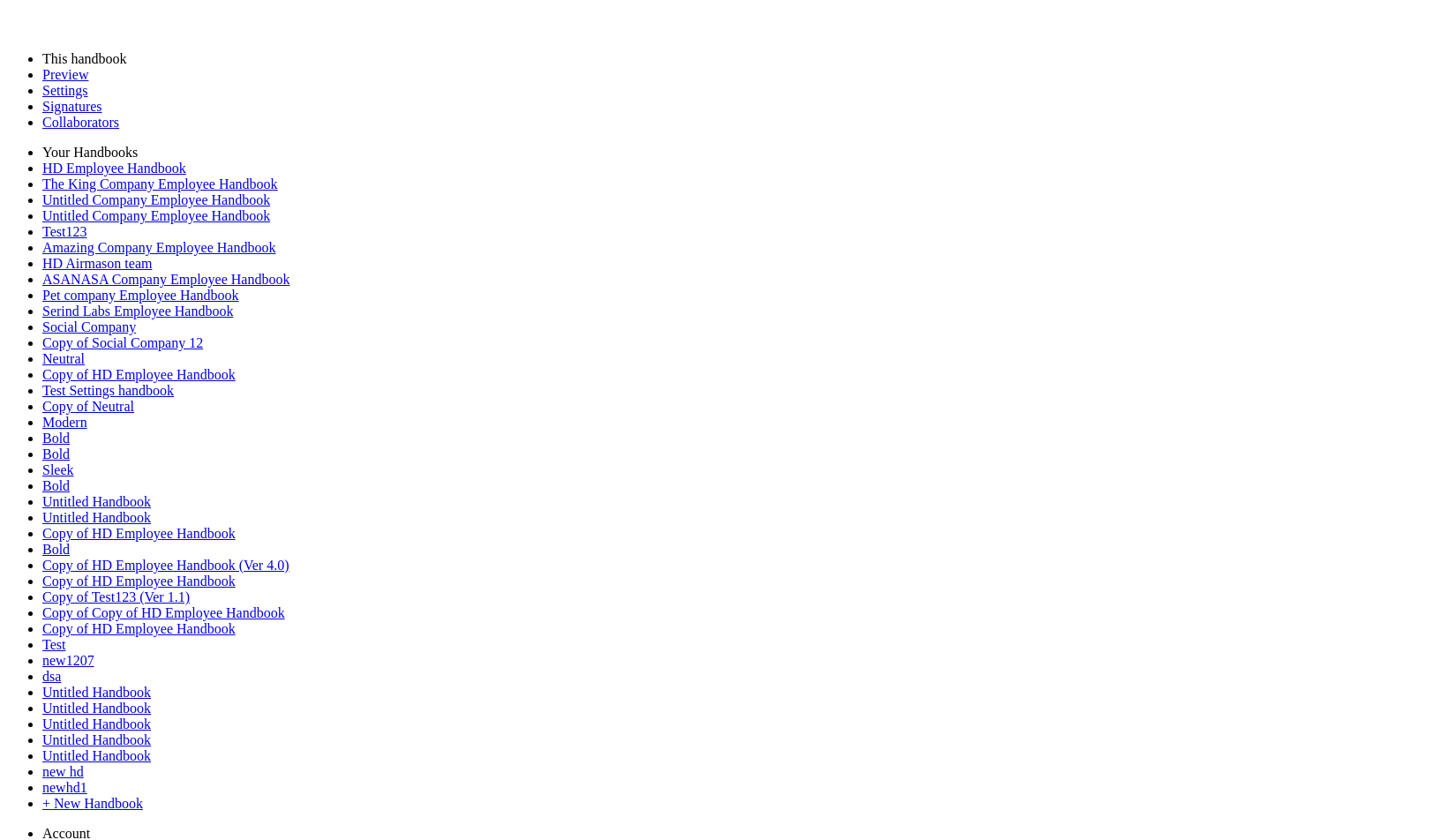
click at [65, 82] on link "Preview" at bounding box center [66, 74] width 46 height 15
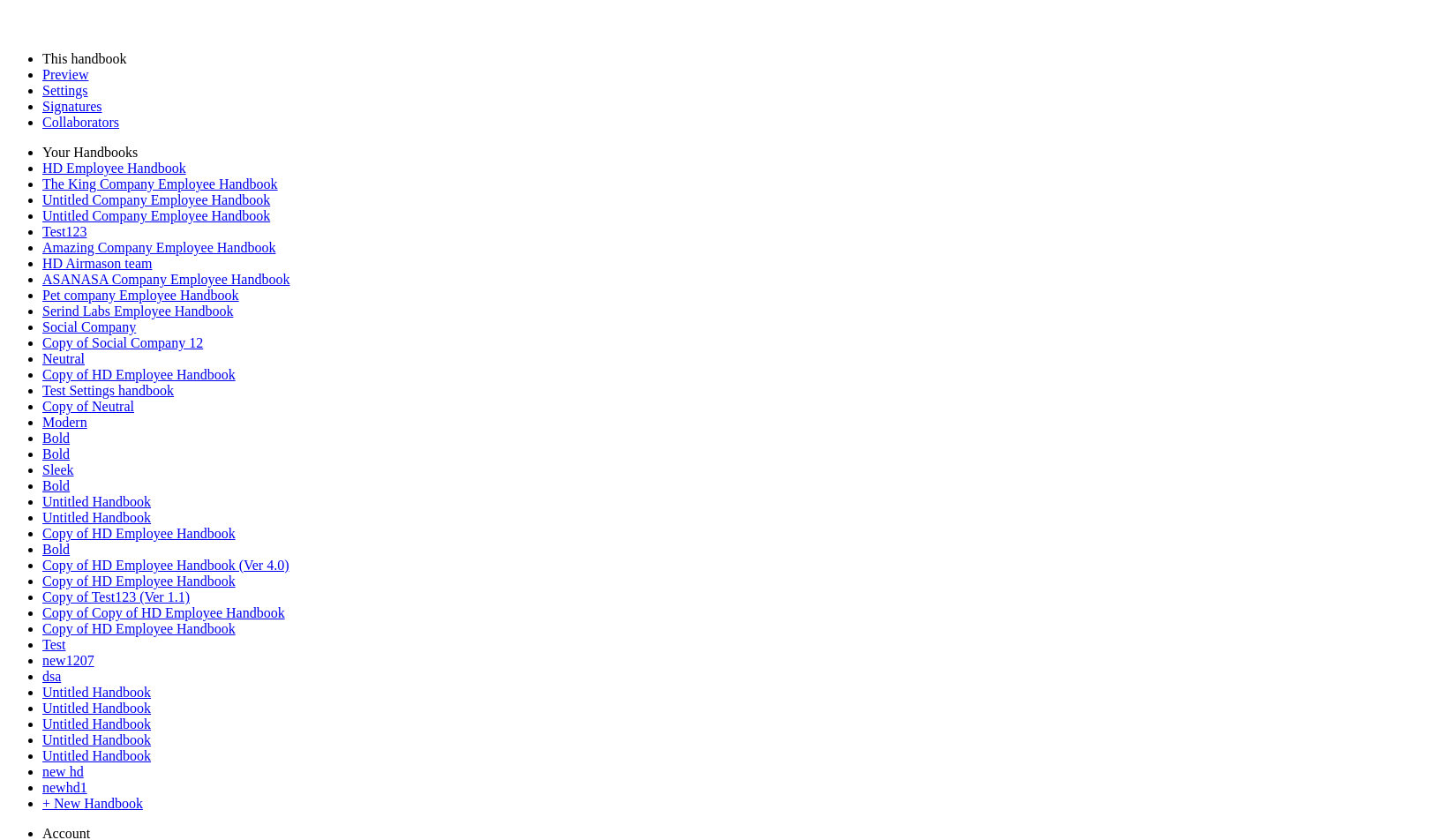
scroll to position [369, 0]
click at [241, 488] on div at bounding box center [242, 476] width 32 height 112
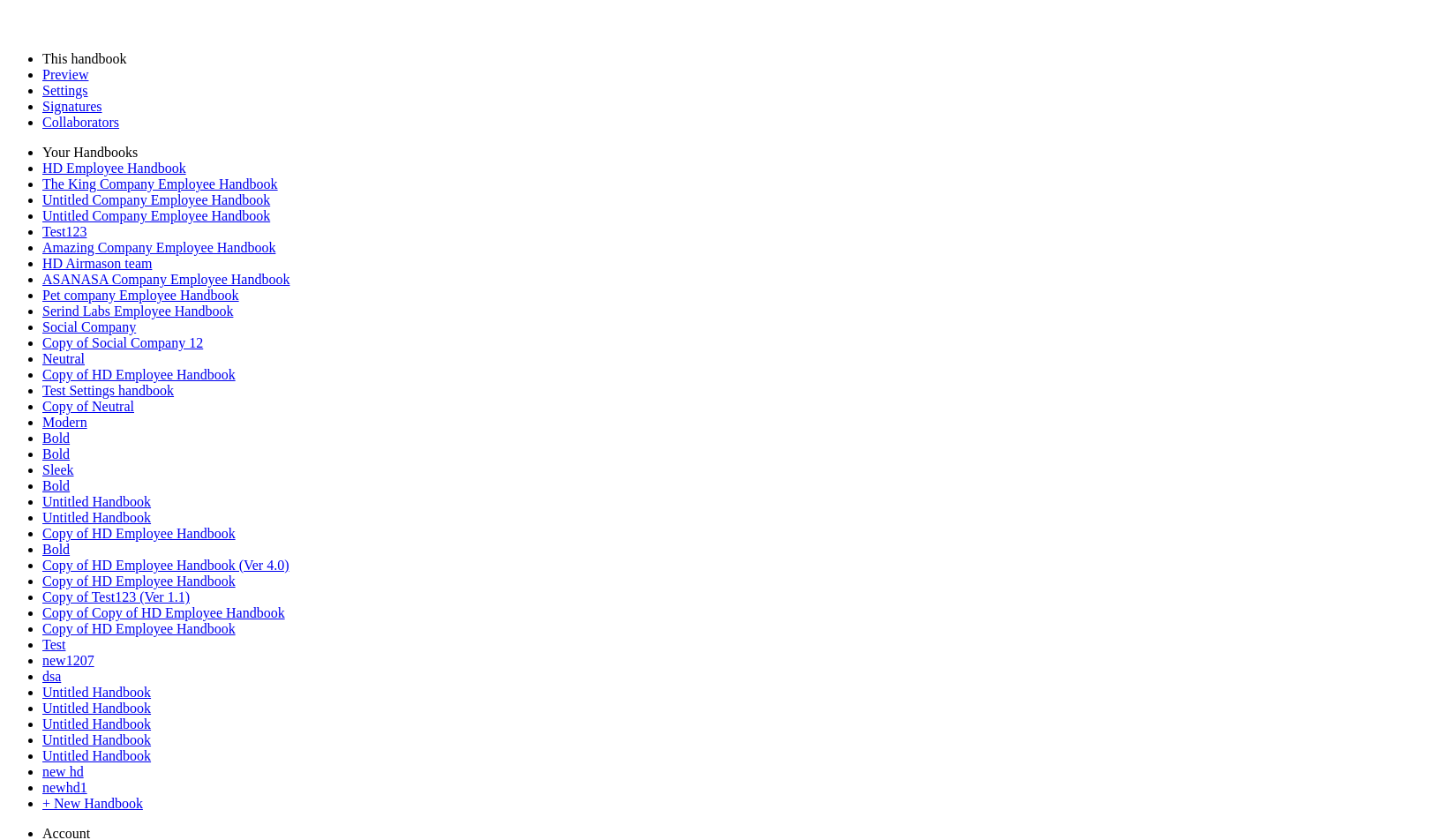
click at [81, 82] on link "Preview" at bounding box center [66, 74] width 46 height 15
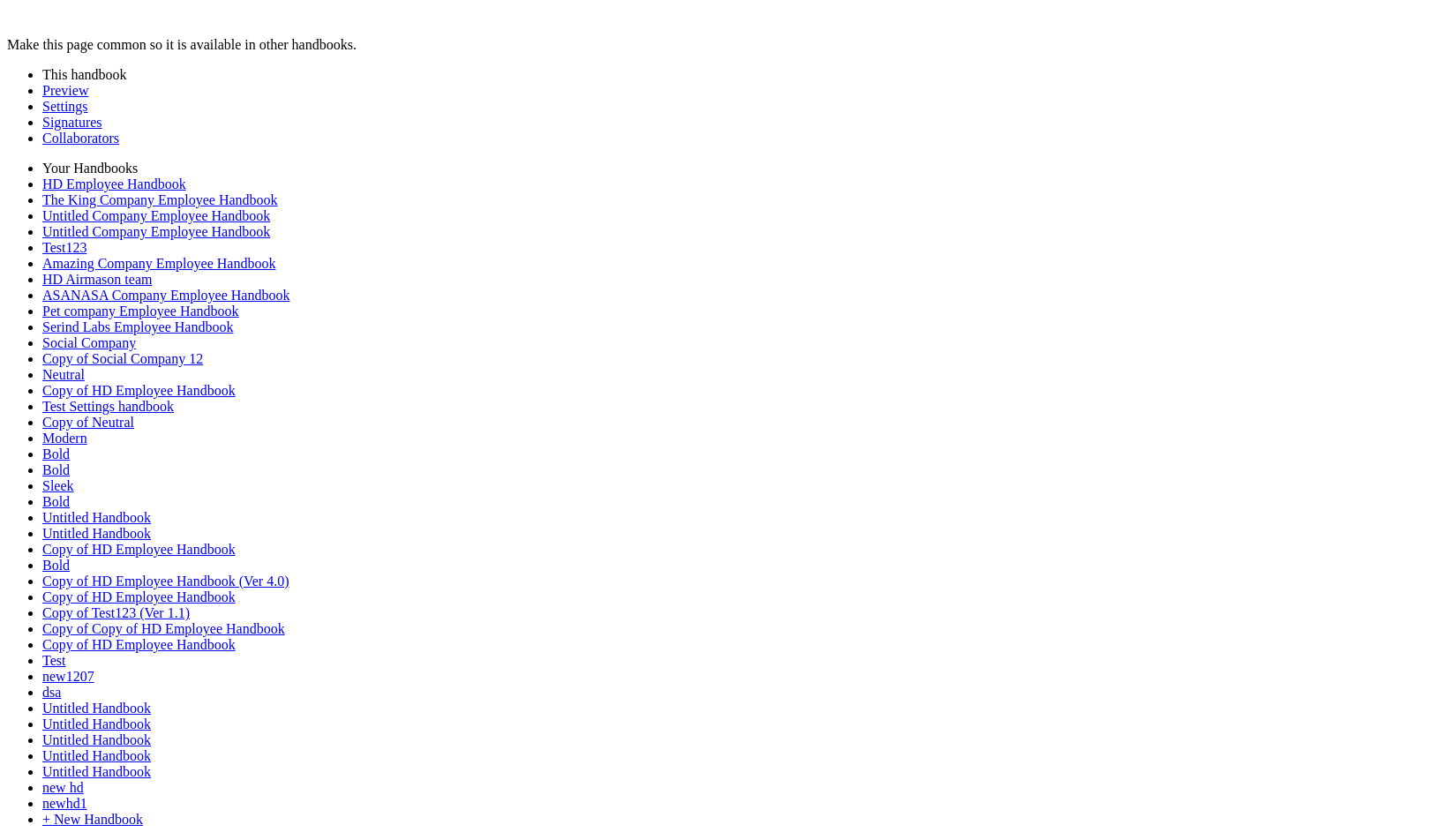
click at [161, 456] on div at bounding box center [137, 476] width 177 height 112
type input "******"
drag, startPoint x: 238, startPoint y: 487, endPoint x: 233, endPoint y: 462, distance: 25.5
click at [233, 462] on div at bounding box center [242, 476] width 32 height 112
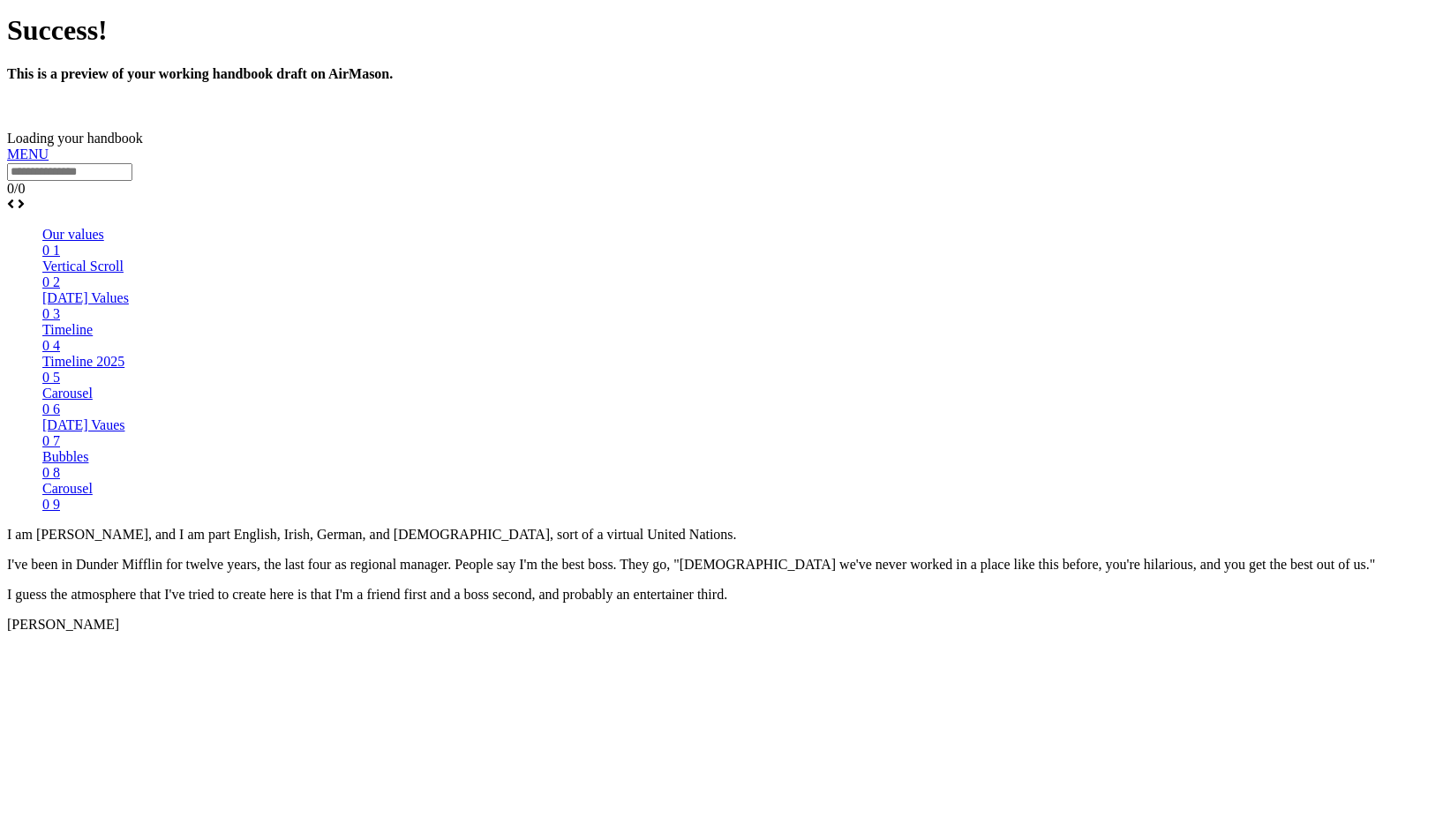
scroll to position [1221, 0]
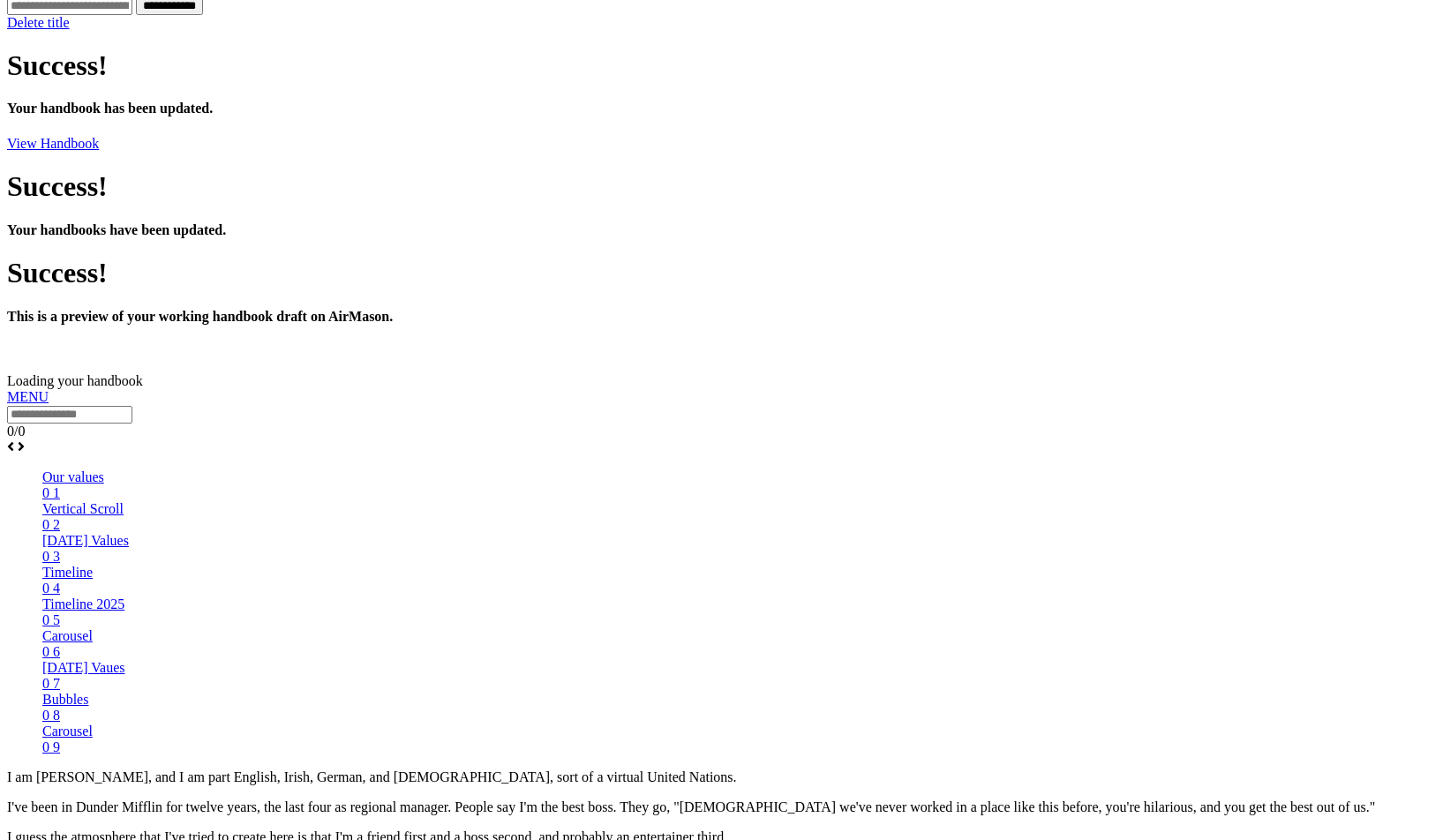
scroll to position [918, 0]
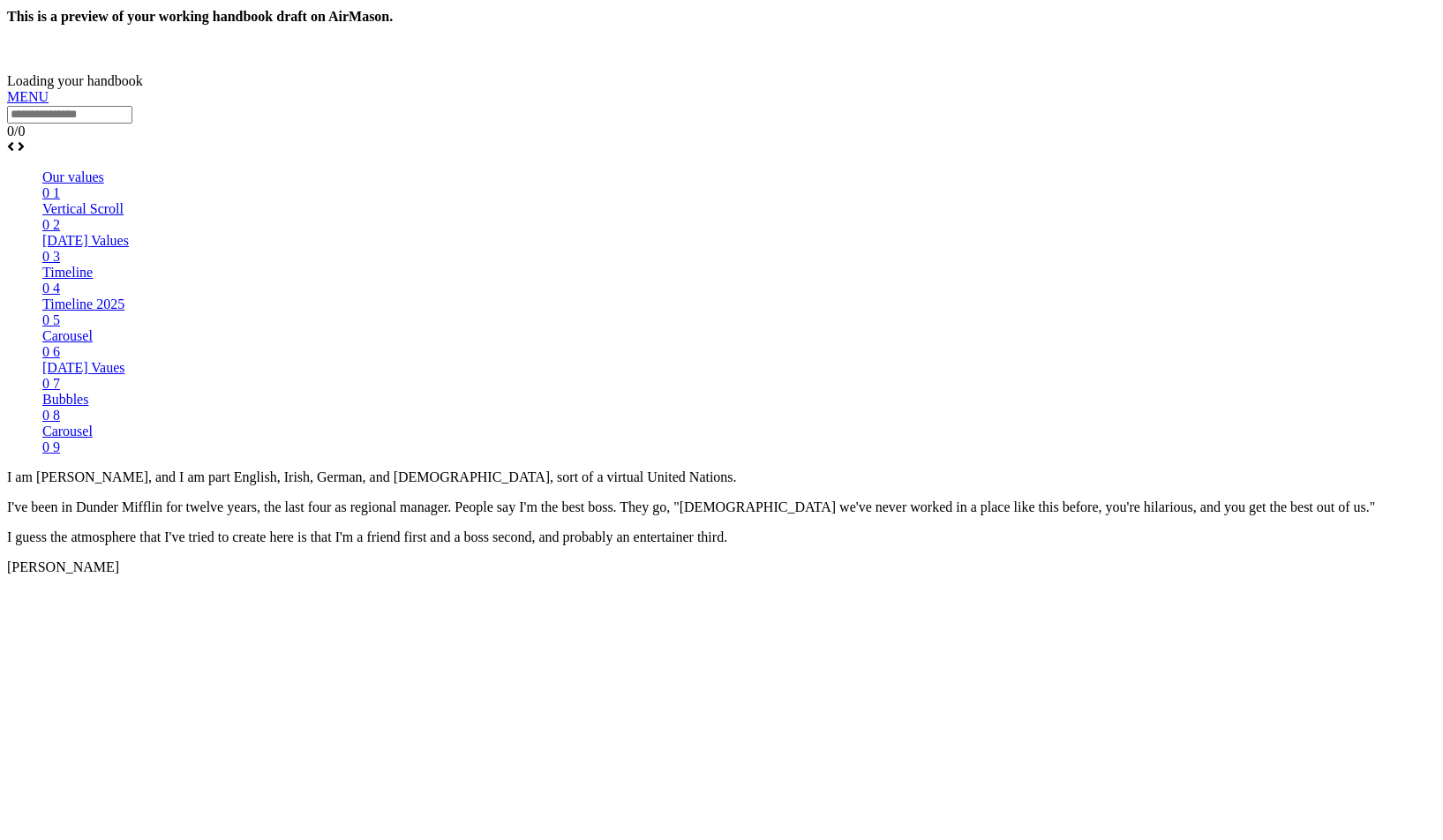
scroll to position [1256, 0]
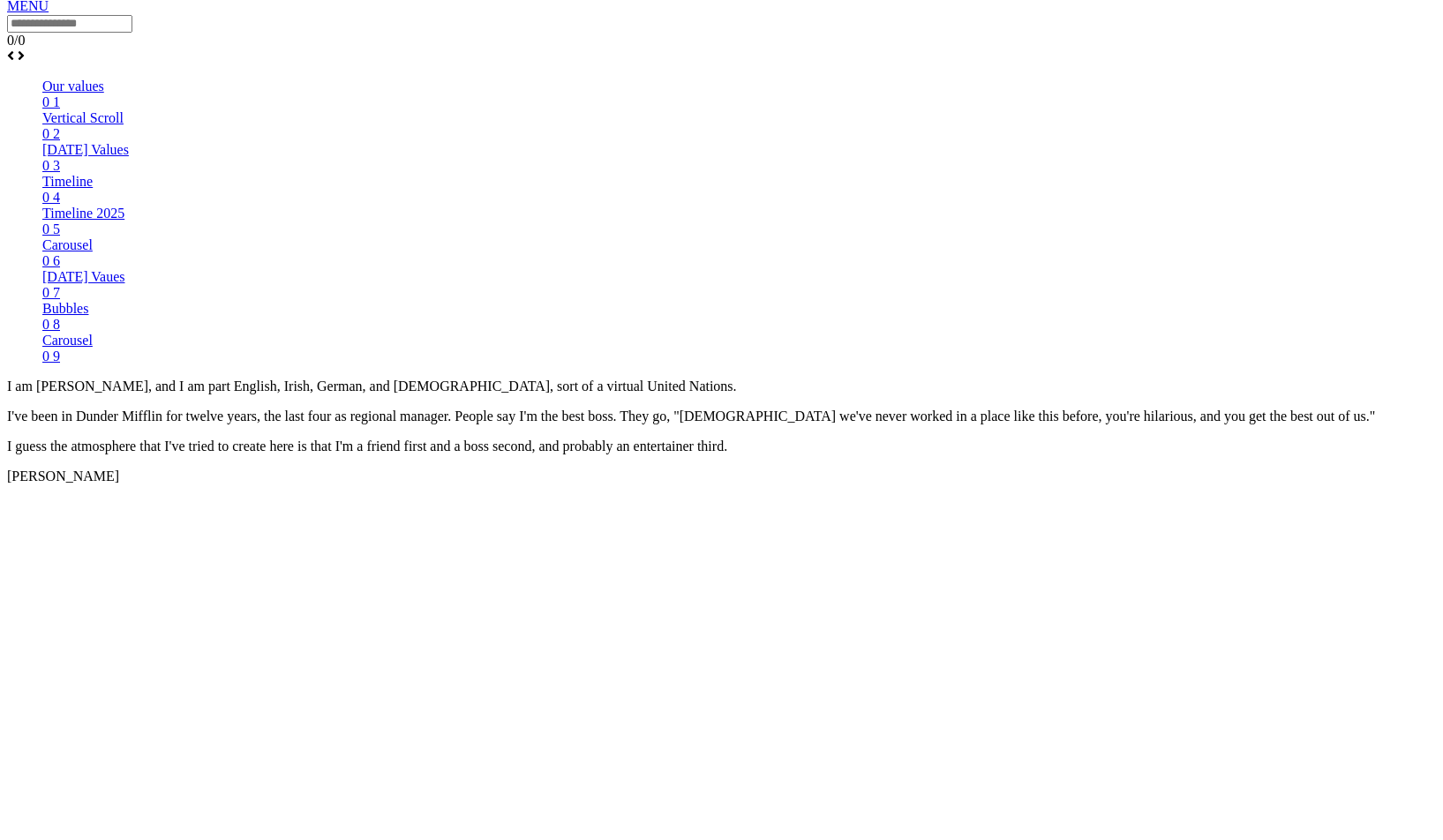
scroll to position [1287, 0]
